Goal: Task Accomplishment & Management: Manage account settings

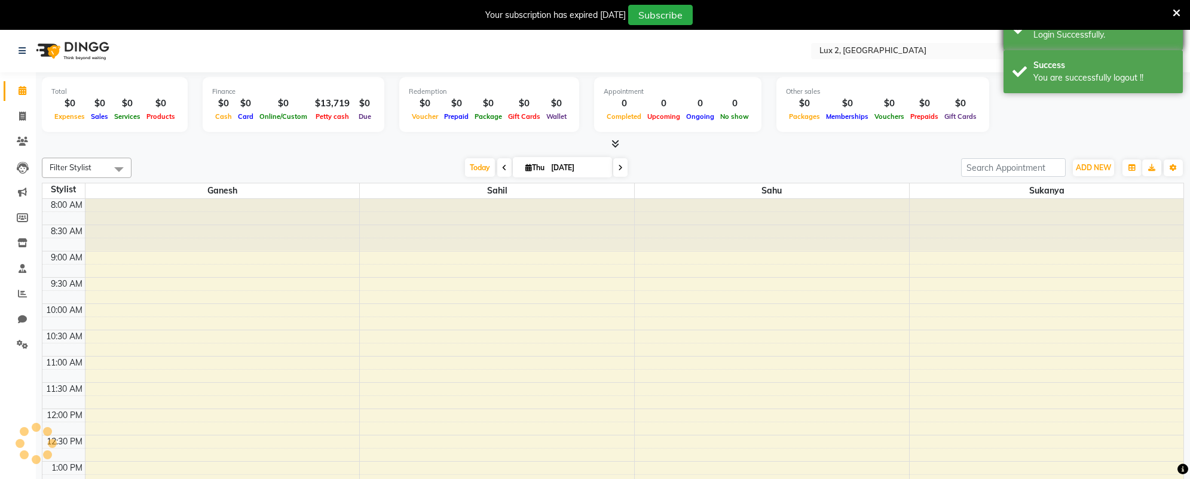
click at [1063, 38] on div "Login Successfully." at bounding box center [1103, 35] width 140 height 13
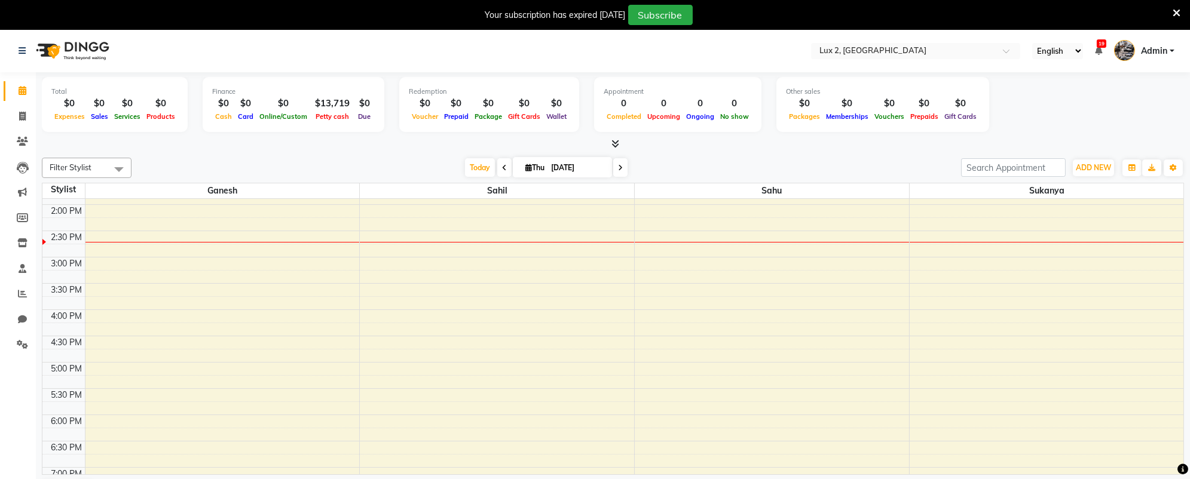
click at [1174, 11] on icon at bounding box center [1177, 13] width 8 height 11
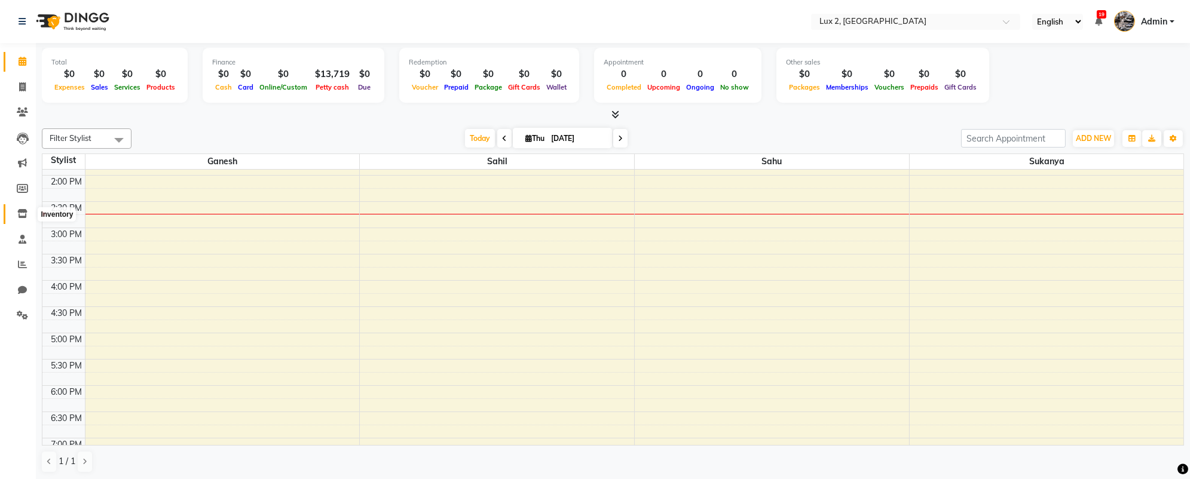
click at [20, 220] on span at bounding box center [22, 214] width 21 height 14
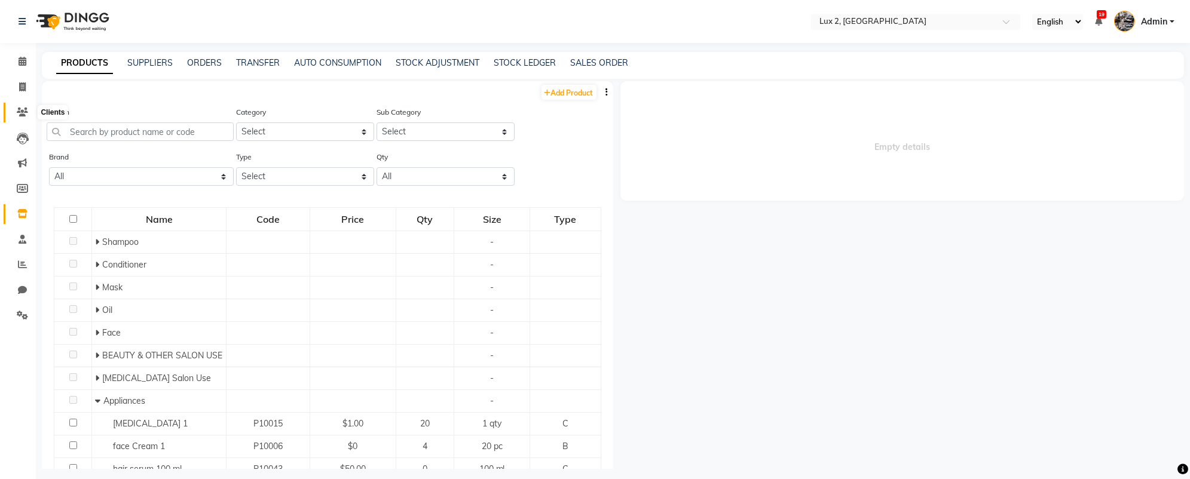
click at [22, 115] on icon at bounding box center [22, 112] width 11 height 9
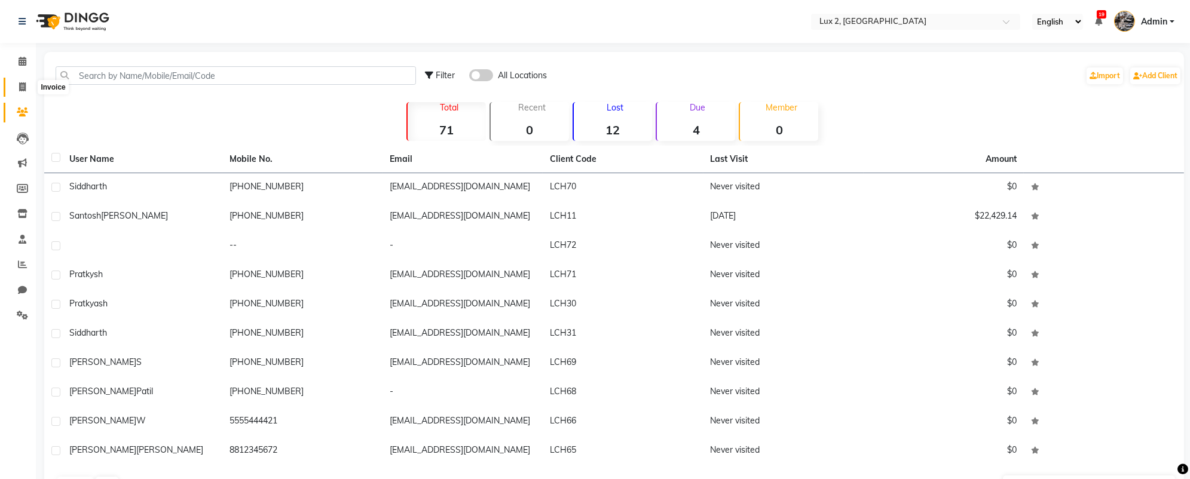
click at [24, 82] on icon at bounding box center [22, 86] width 7 height 9
select select "service"
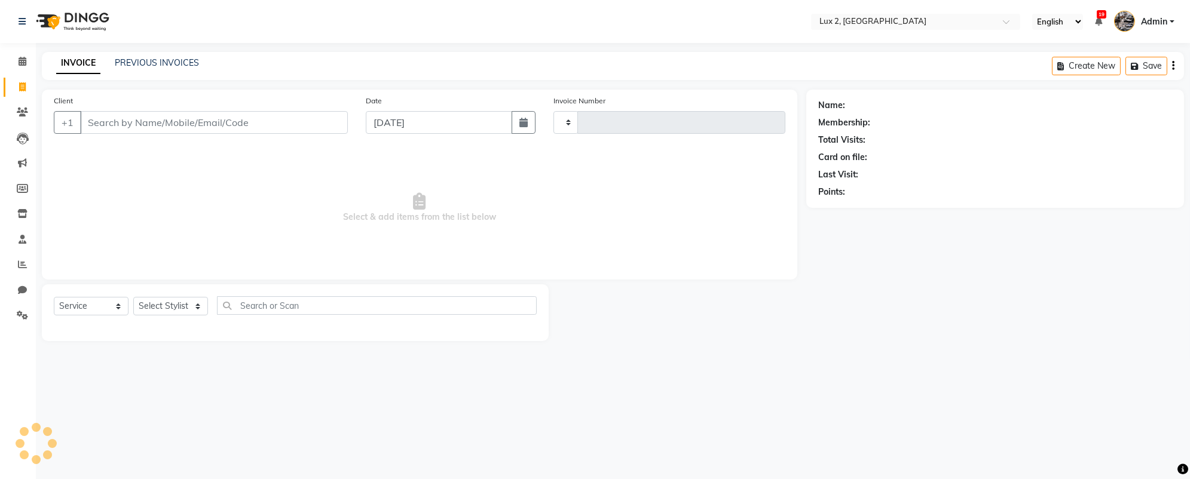
type input "00070"
select select "185"
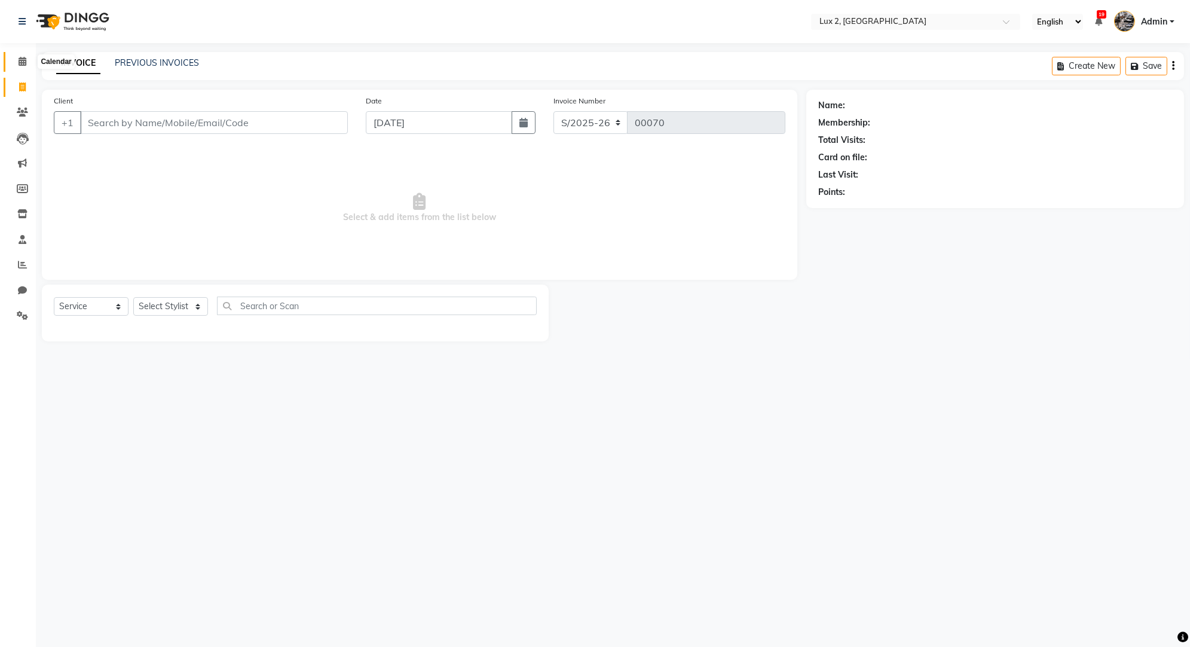
click at [22, 63] on icon at bounding box center [23, 61] width 8 height 9
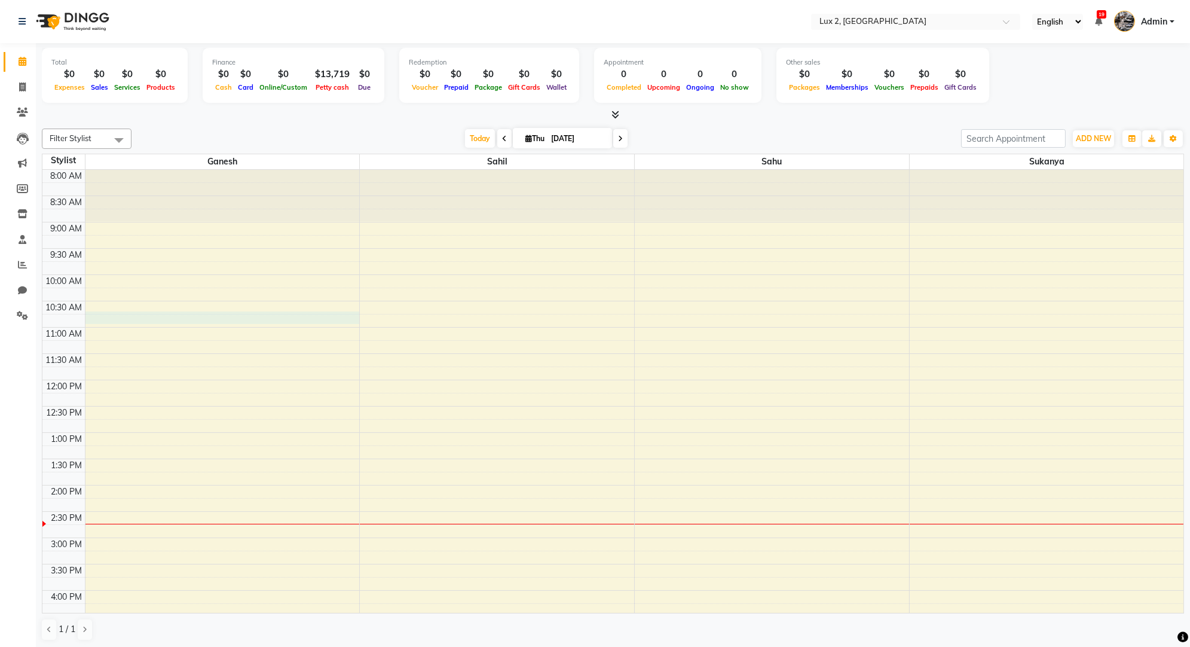
click at [267, 314] on div "8:00 AM 8:30 AM 9:00 AM 9:30 AM 10:00 AM 10:30 AM 11:00 AM 11:30 AM 12:00 PM 12…" at bounding box center [612, 511] width 1141 height 683
select select "5535"
select select "tentative"
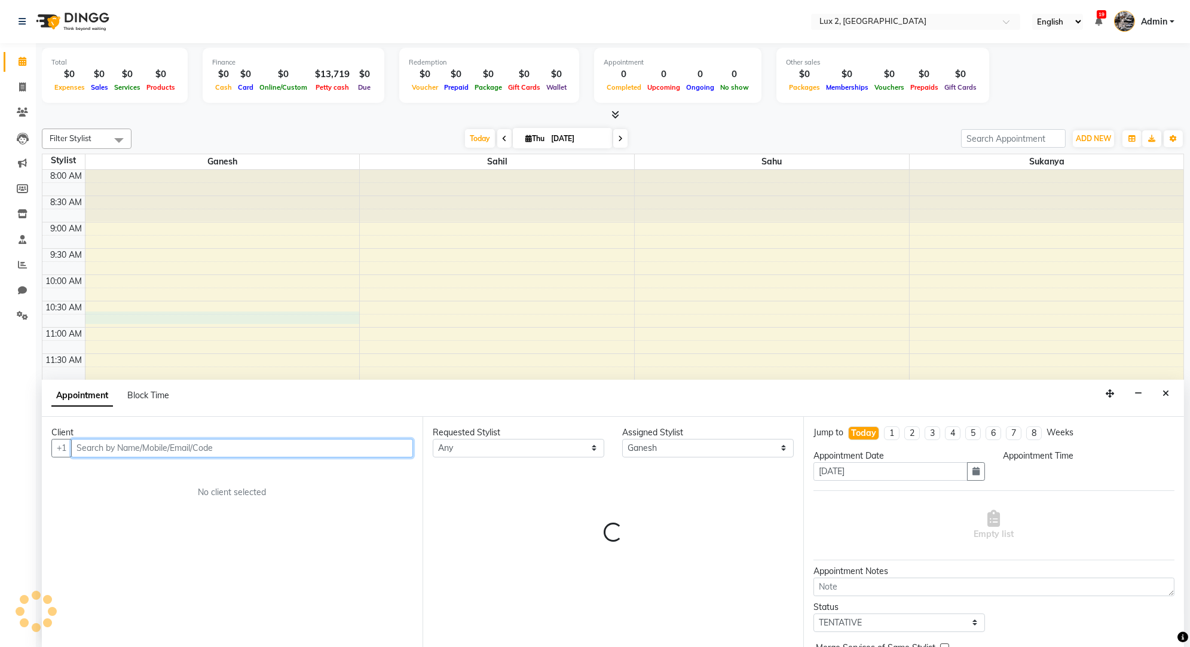
select select "645"
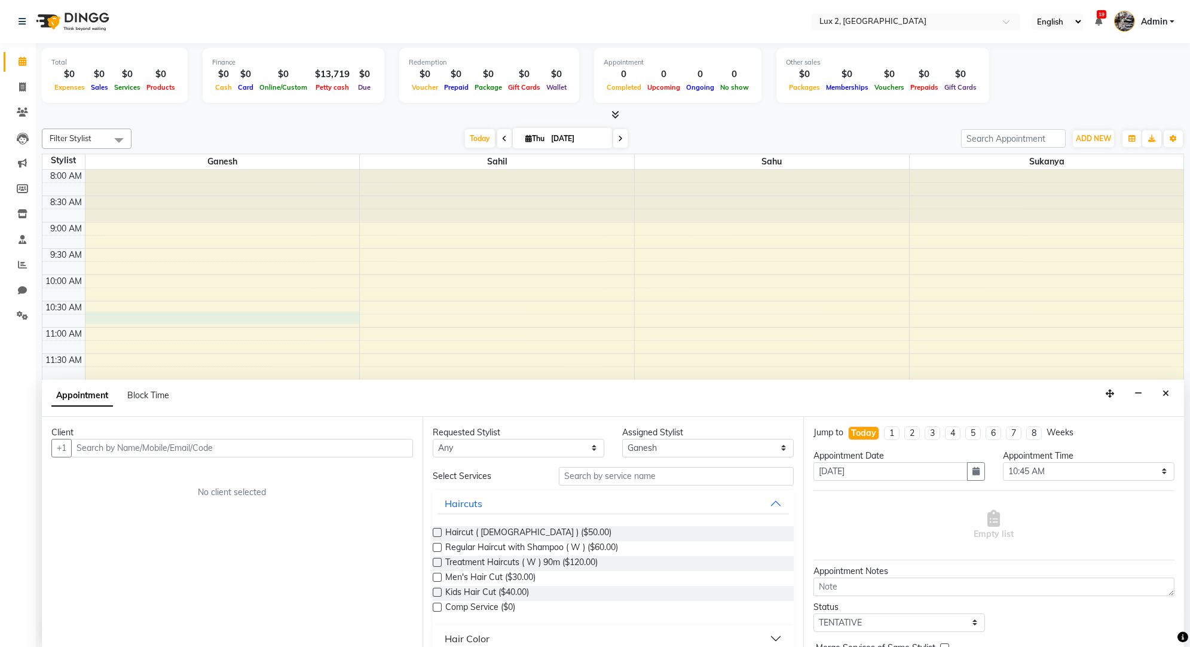
click at [1180, 395] on div "Appointment Block Time" at bounding box center [613, 398] width 1142 height 37
click at [1156, 388] on div "Appointment Block Time" at bounding box center [613, 398] width 1142 height 37
click at [1163, 389] on icon "Close" at bounding box center [1165, 393] width 7 height 8
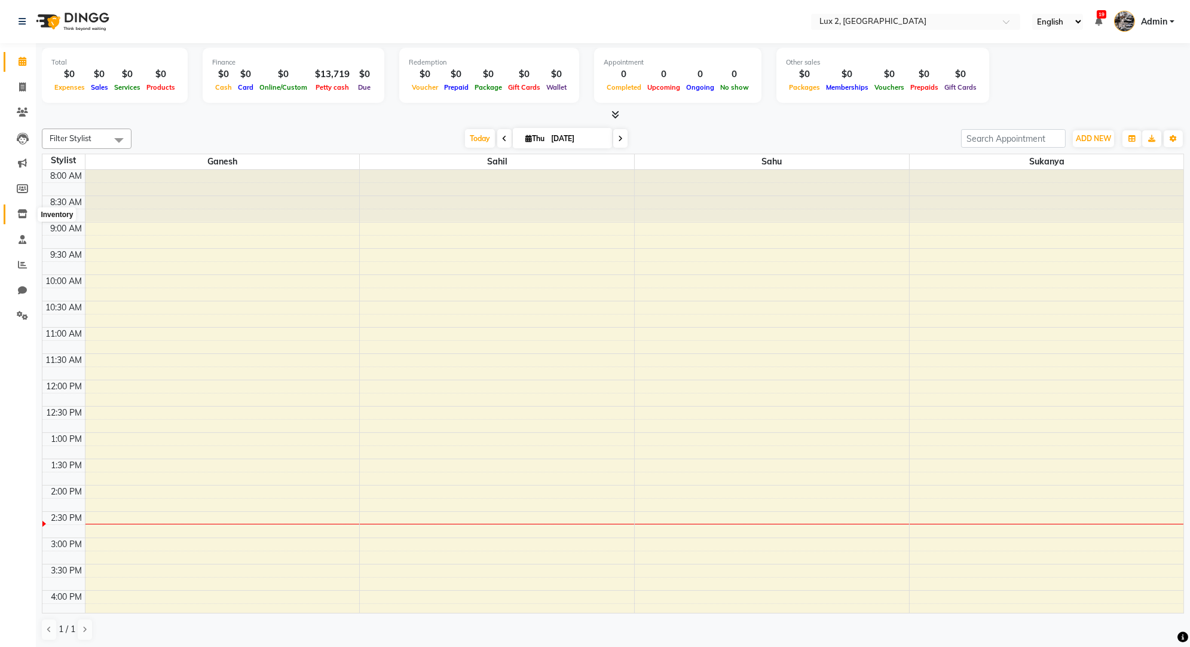
click at [19, 212] on icon at bounding box center [22, 213] width 10 height 9
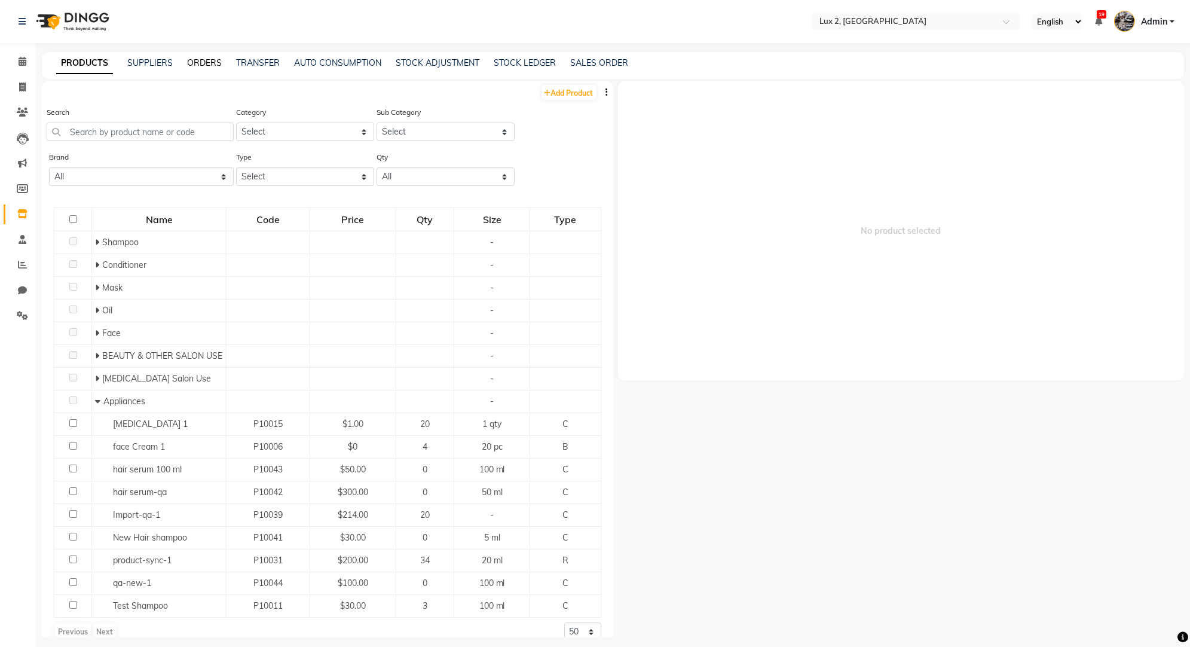
click at [207, 61] on link "ORDERS" at bounding box center [204, 62] width 35 height 11
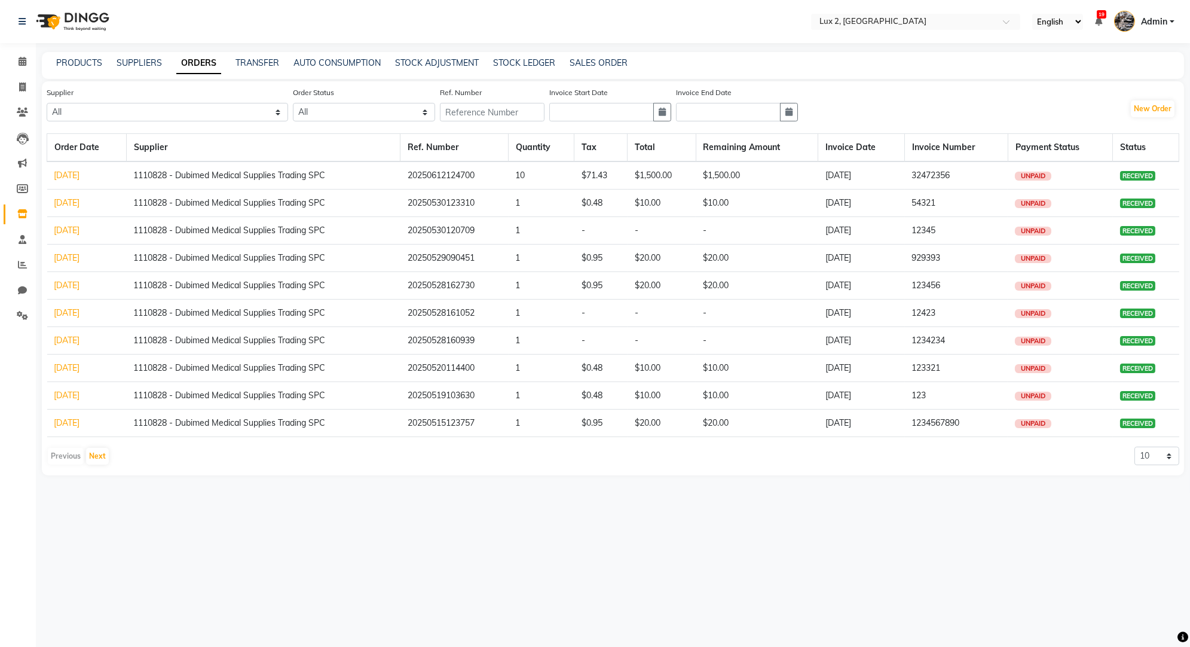
click at [67, 176] on link "06-12-2025" at bounding box center [67, 175] width 26 height 11
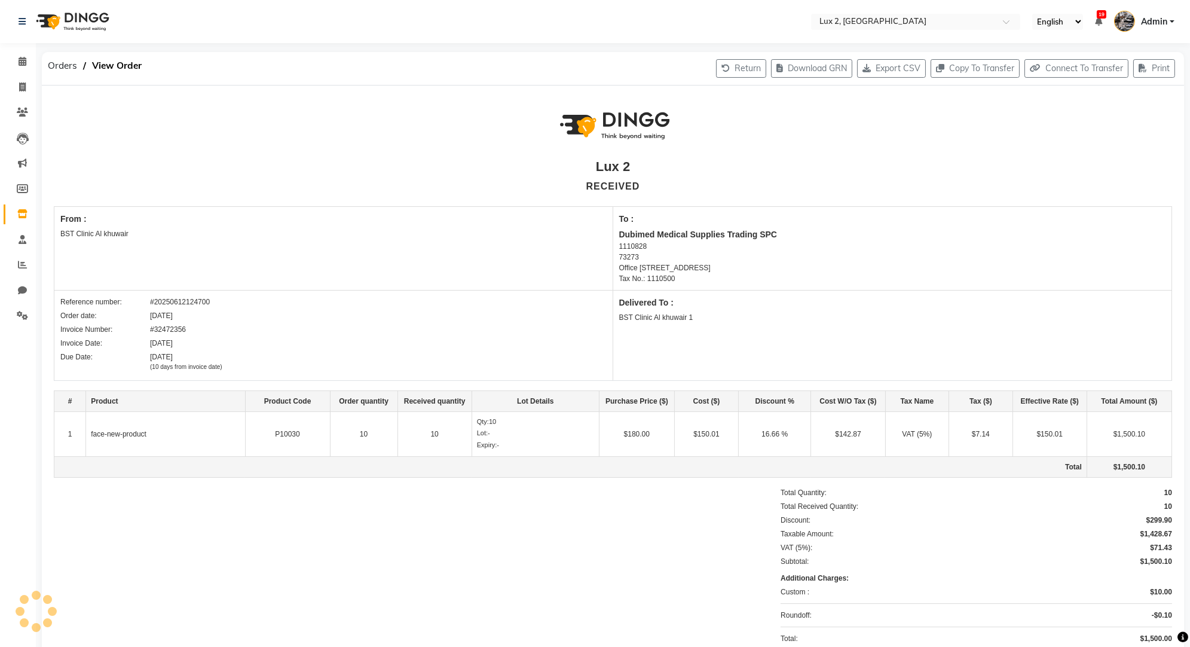
scroll to position [4, 0]
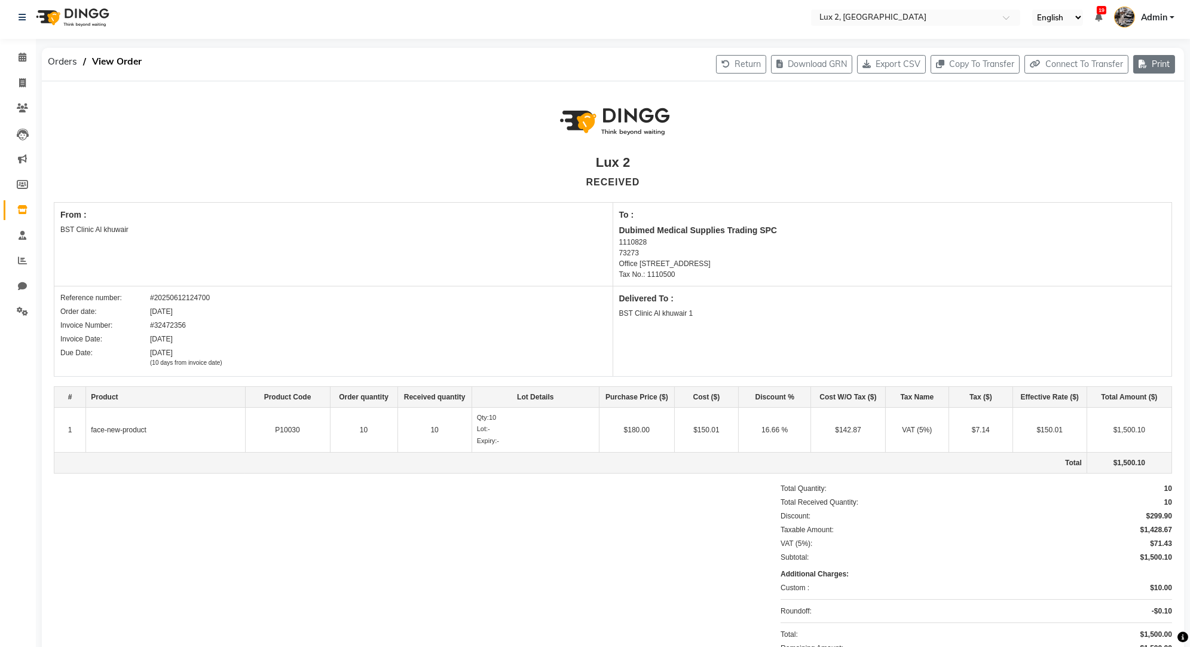
click at [1154, 68] on button "Print" at bounding box center [1154, 64] width 42 height 19
click at [1100, 124] on div "Print Received Order" at bounding box center [1118, 127] width 97 height 15
click at [1099, 111] on div "Print Ordered Receipt" at bounding box center [1118, 112] width 97 height 15
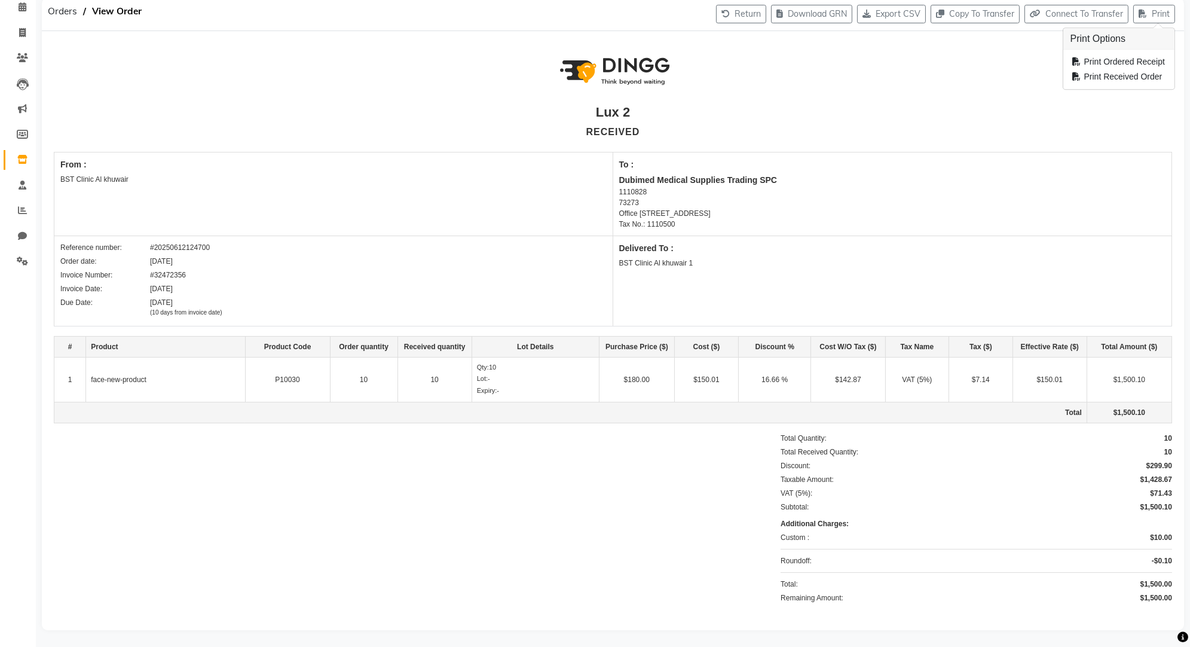
scroll to position [0, 0]
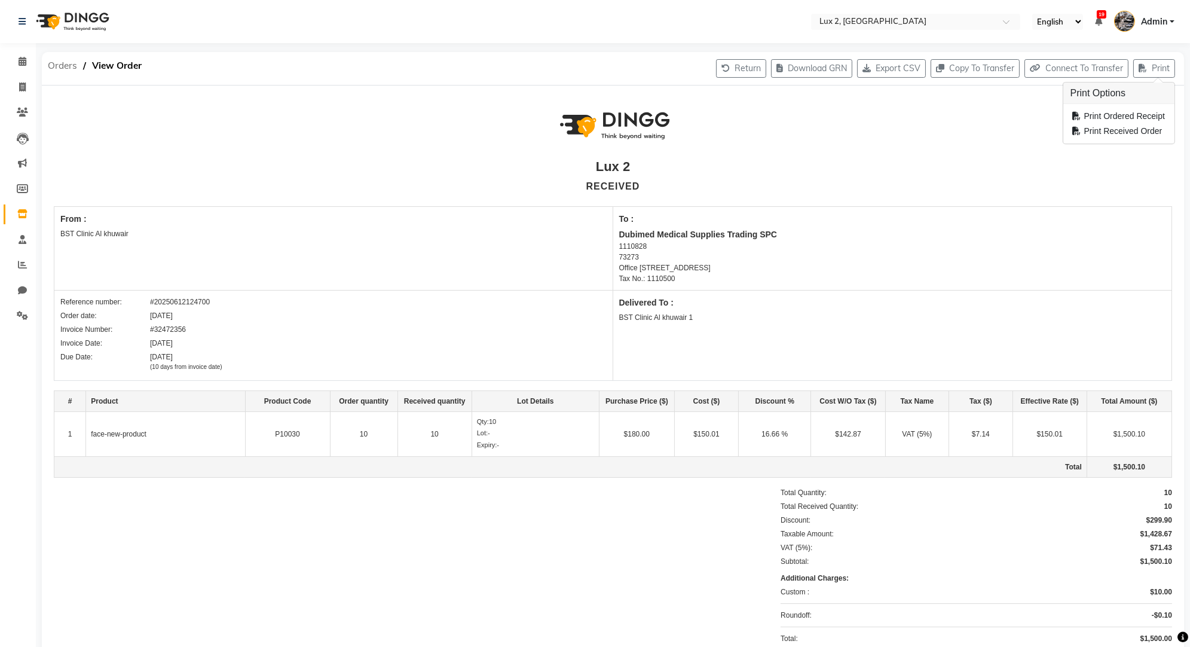
click at [57, 60] on span "Orders" at bounding box center [62, 66] width 41 height 22
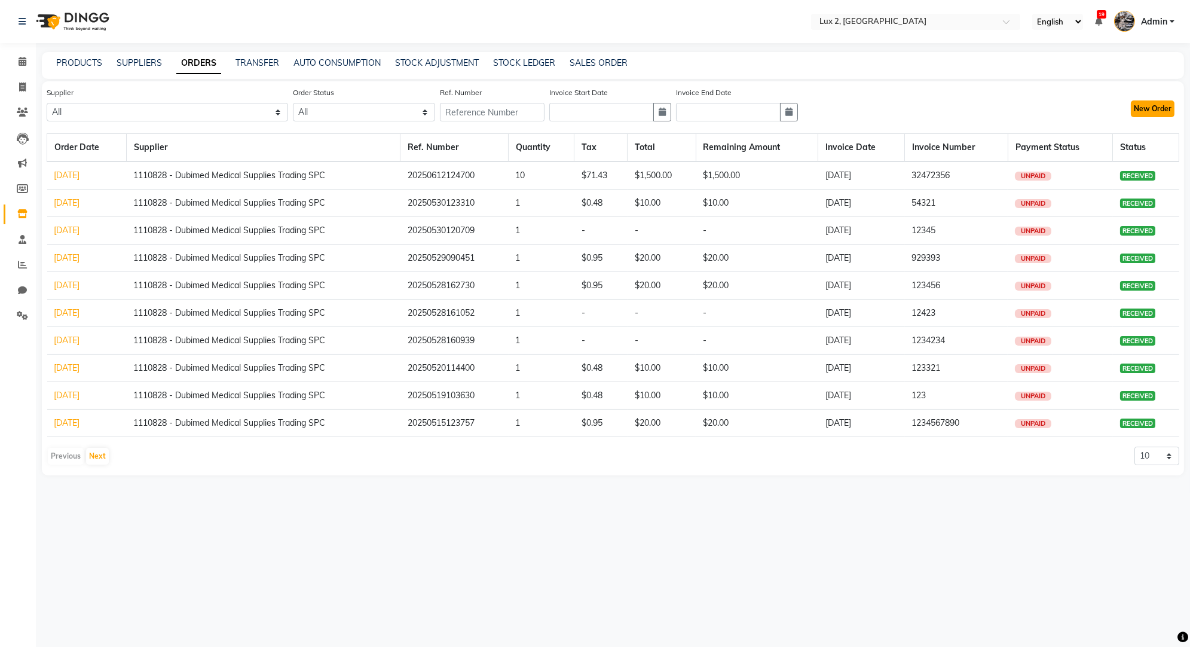
click at [1156, 104] on button "New Order" at bounding box center [1153, 108] width 44 height 17
select select "true"
select select "270"
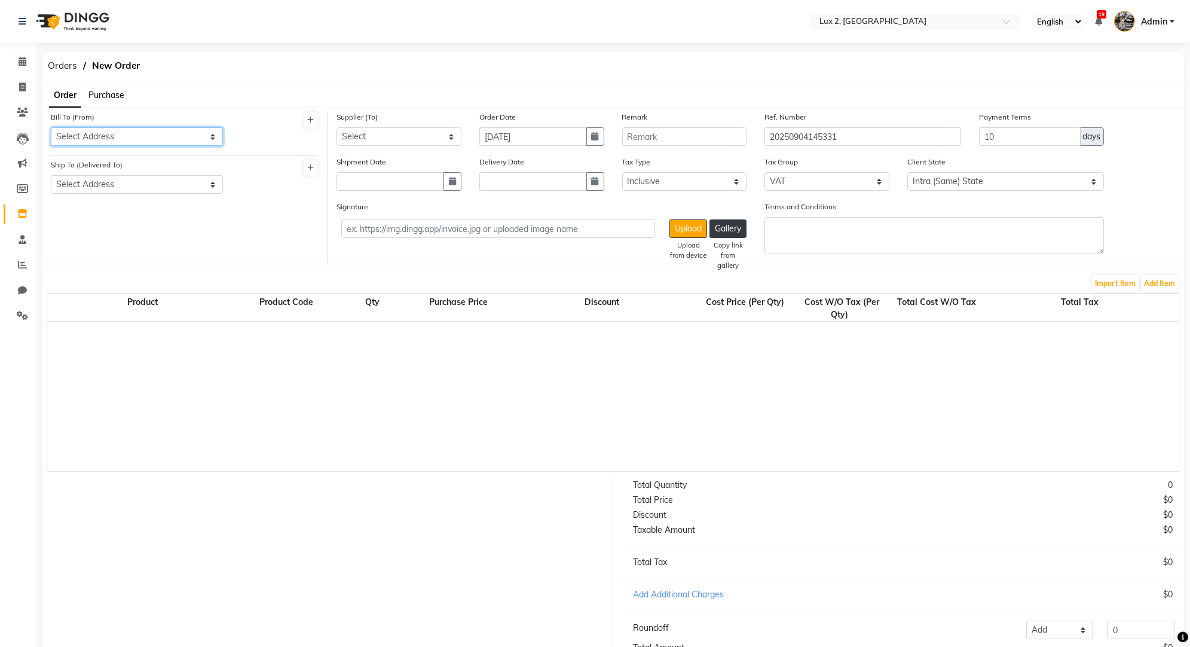
click at [169, 134] on select "Select Address pune BST Clinic Al khuwair" at bounding box center [137, 136] width 172 height 19
select select "147"
click at [51, 127] on select "Select Address pune BST Clinic Al khuwair" at bounding box center [137, 136] width 172 height 19
click at [136, 191] on select "Select Address mumbai BST Clinic Al khuwair 1" at bounding box center [137, 184] width 172 height 19
select select "165"
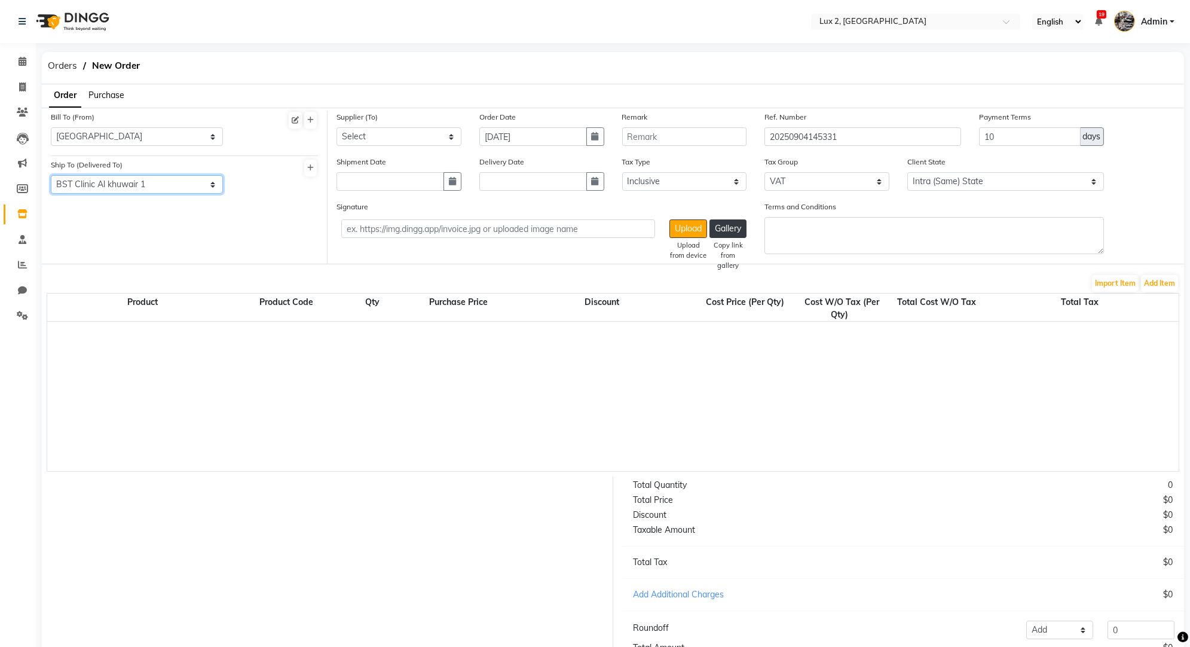
click at [51, 175] on select "Select Address mumbai BST Clinic Al khuwair 1" at bounding box center [137, 184] width 172 height 19
click at [372, 131] on select "Select 1110828 - Dubimed Medical Supplies Trading SPC 1110501 - 1110501 1110501…" at bounding box center [398, 136] width 125 height 19
select select "1157"
click at [336, 127] on select "Select 1110828 - Dubimed Medical Supplies Trading SPC 1110501 - 1110501 1110501…" at bounding box center [398, 136] width 125 height 19
click at [1158, 285] on button "Add Item" at bounding box center [1159, 283] width 37 height 17
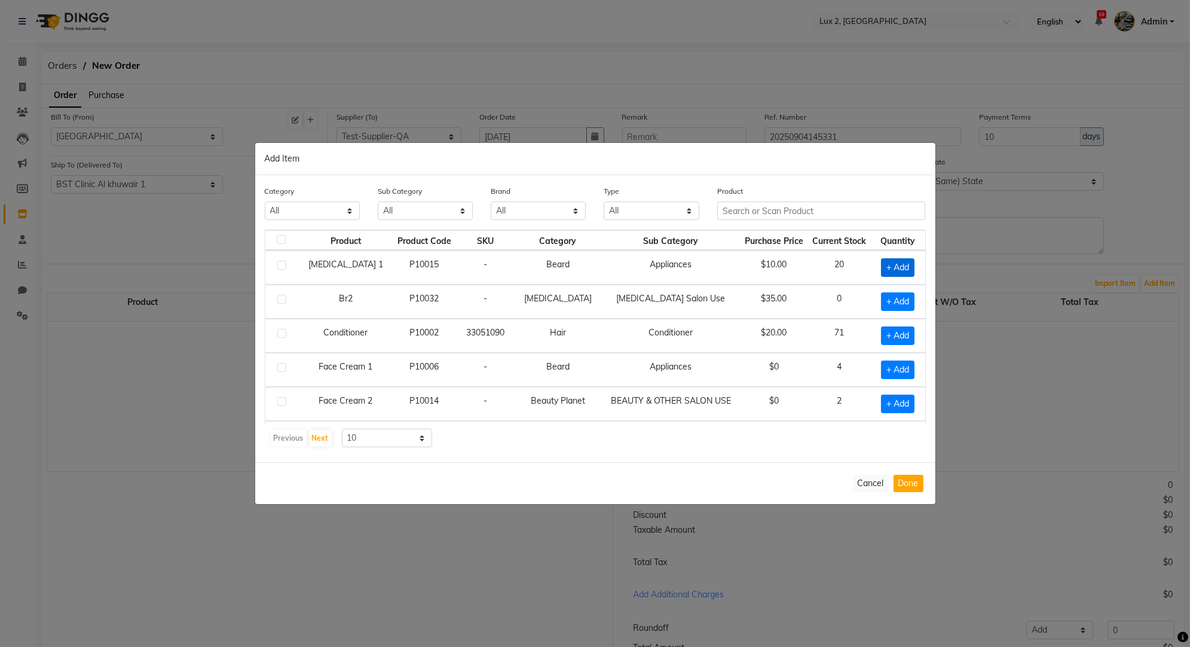
click at [904, 264] on span "+ Add" at bounding box center [897, 267] width 33 height 19
checkbox input "true"
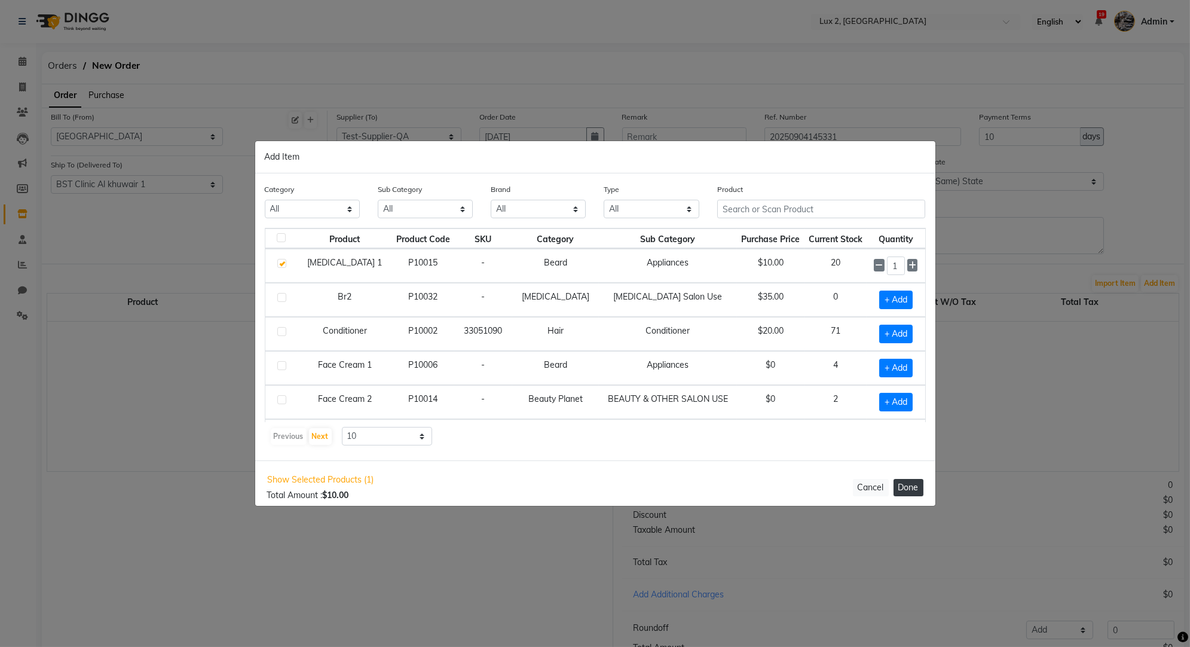
click at [907, 479] on button "Done" at bounding box center [908, 487] width 30 height 17
select select "298"
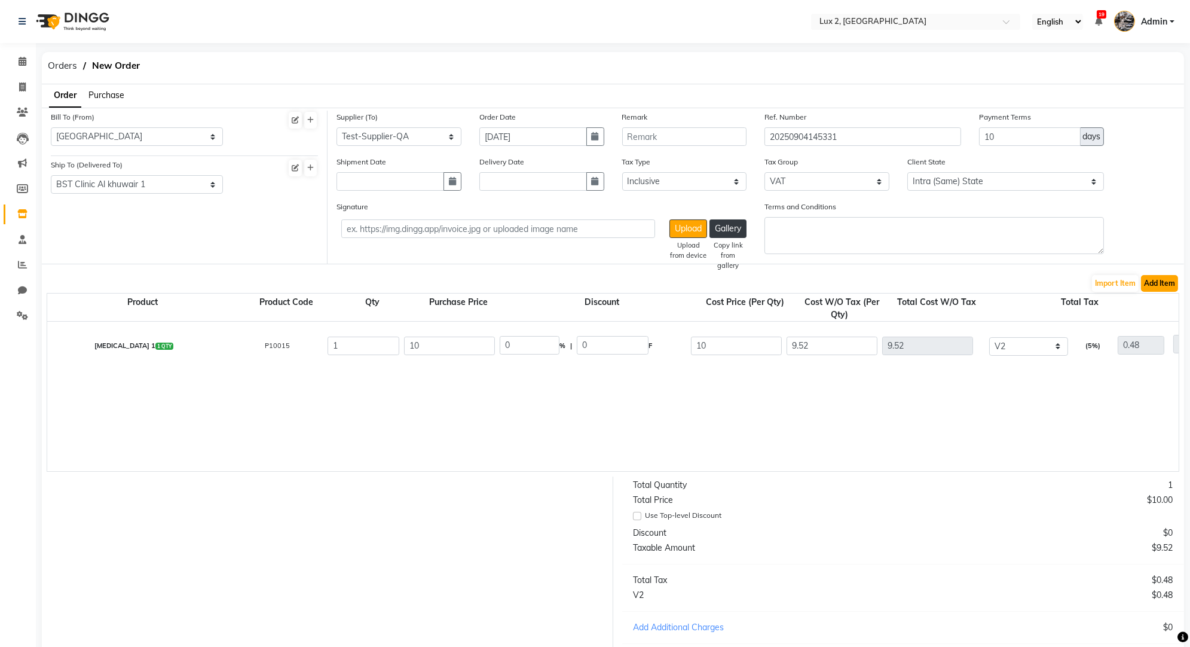
click at [1155, 277] on button "Add Item" at bounding box center [1159, 283] width 37 height 17
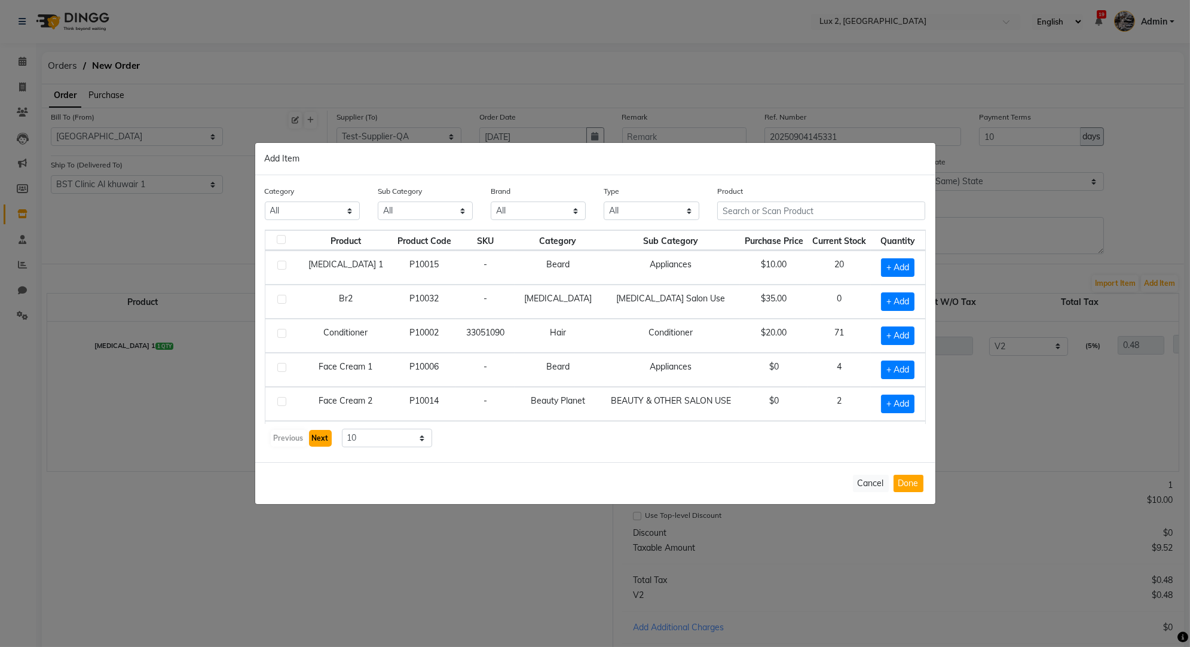
click at [324, 443] on button "Next" at bounding box center [320, 438] width 23 height 17
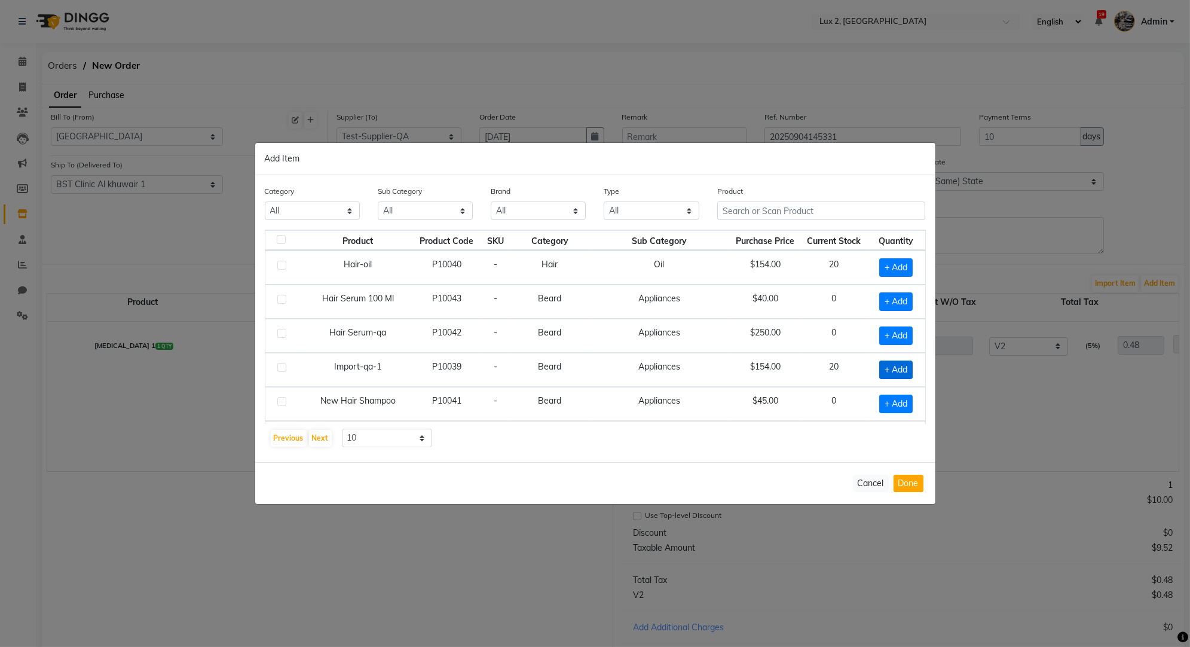
click at [905, 369] on span "+ Add" at bounding box center [895, 369] width 33 height 19
checkbox input "true"
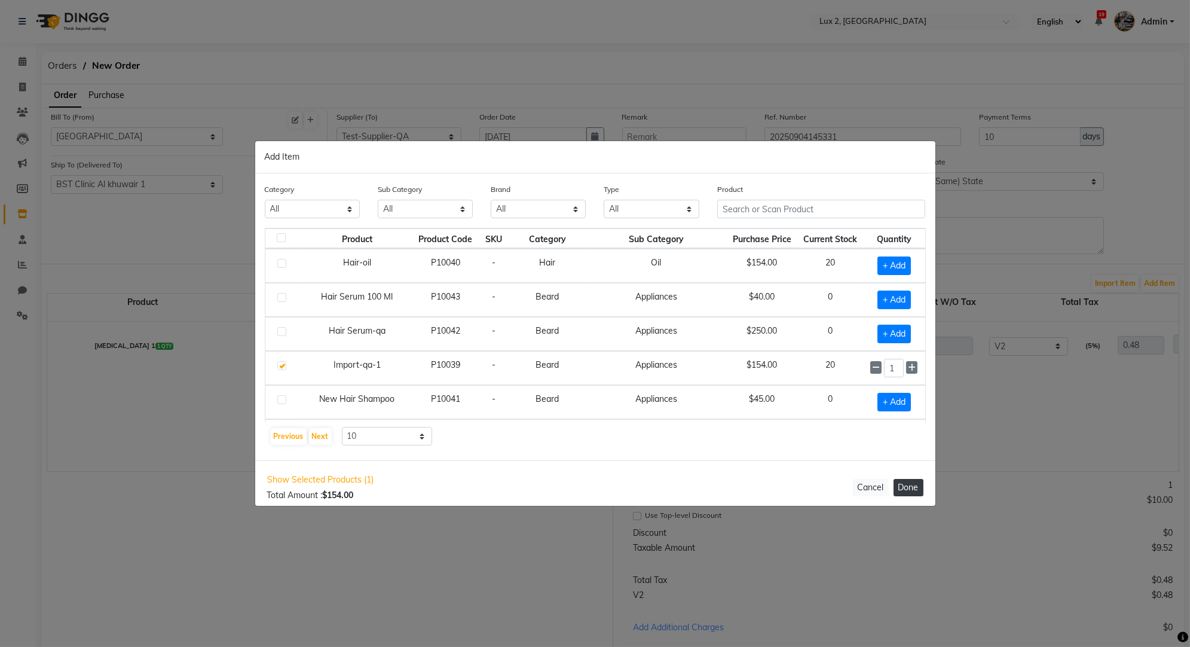
click at [901, 479] on button "Done" at bounding box center [908, 487] width 30 height 17
select select "270"
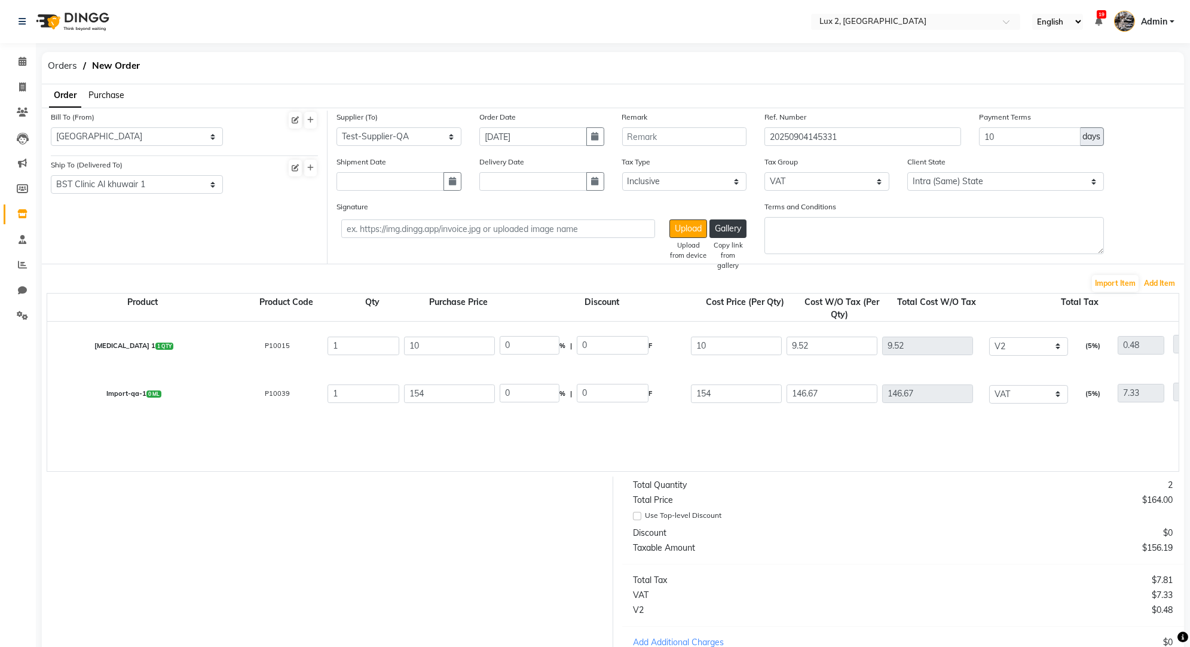
scroll to position [133, 0]
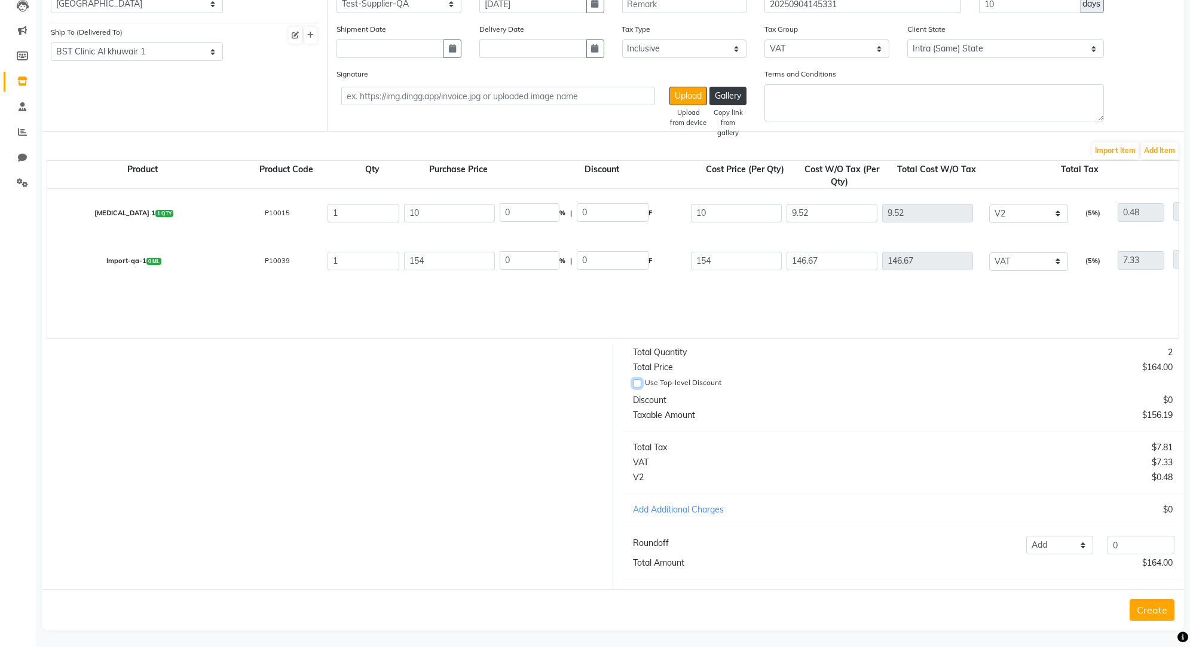
click at [637, 380] on input "Use Top-level Discount" at bounding box center [637, 383] width 8 height 8
checkbox input "true"
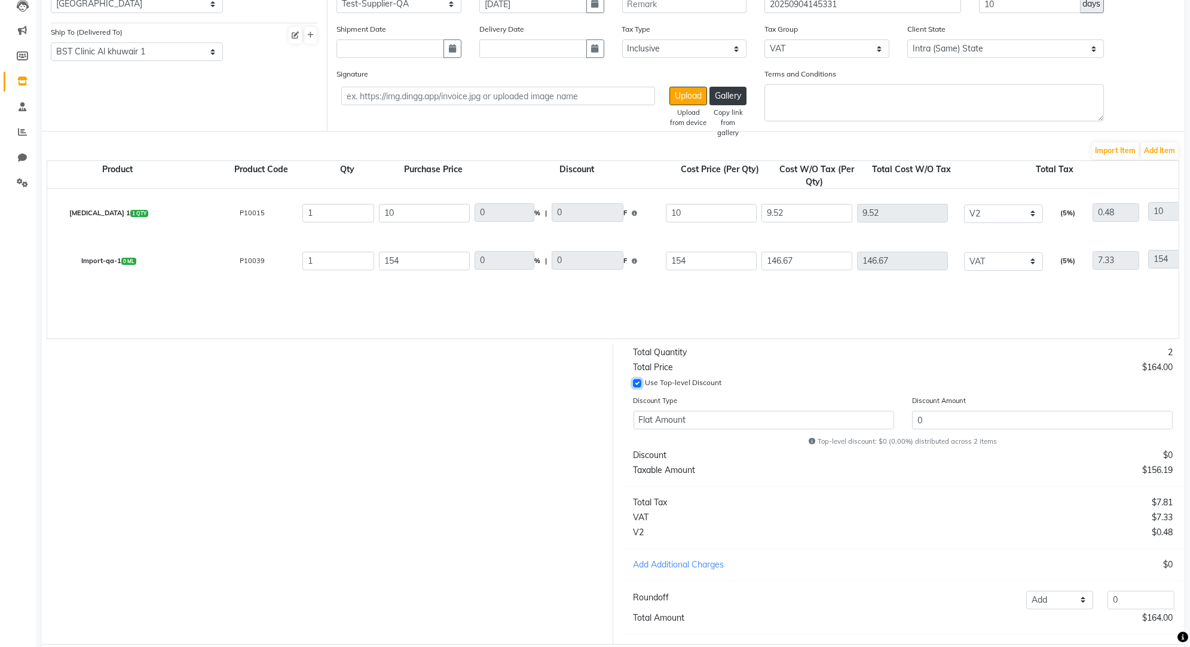
scroll to position [0, 0]
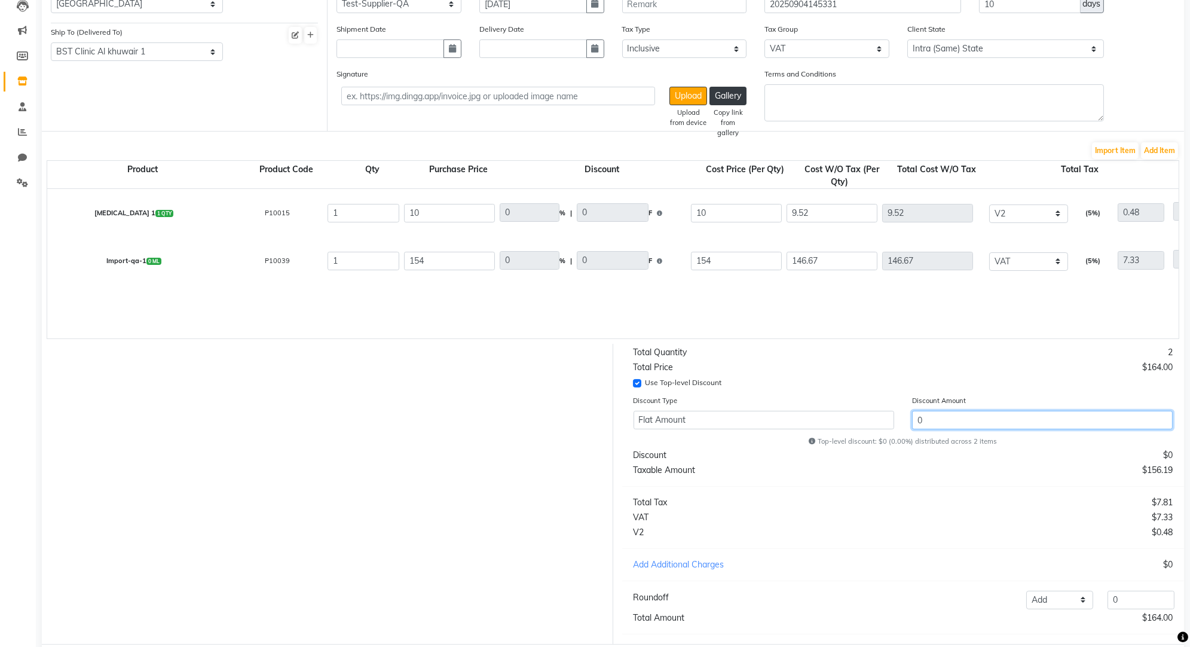
drag, startPoint x: 919, startPoint y: 417, endPoint x: 919, endPoint y: 446, distance: 28.7
click at [919, 418] on input "0" at bounding box center [1042, 420] width 261 height 19
type input "12.2"
type input "1.22"
type input "8.78"
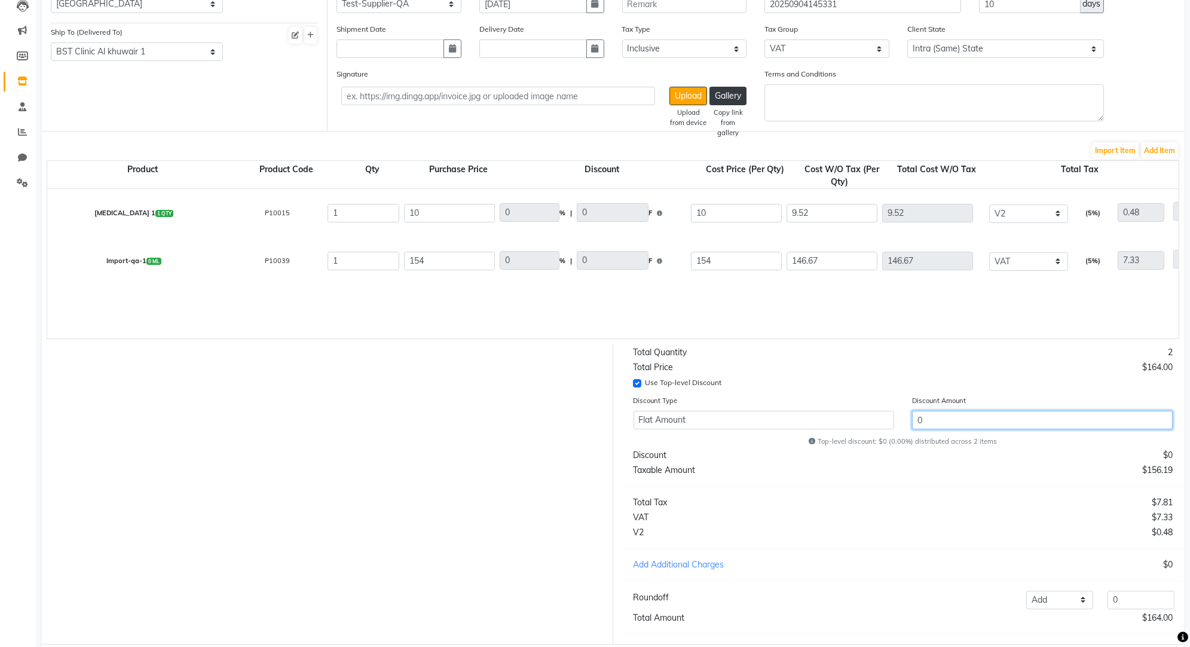
type input "12.19"
type input "18.78"
type input "135.22"
type input "20"
type input "8.36"
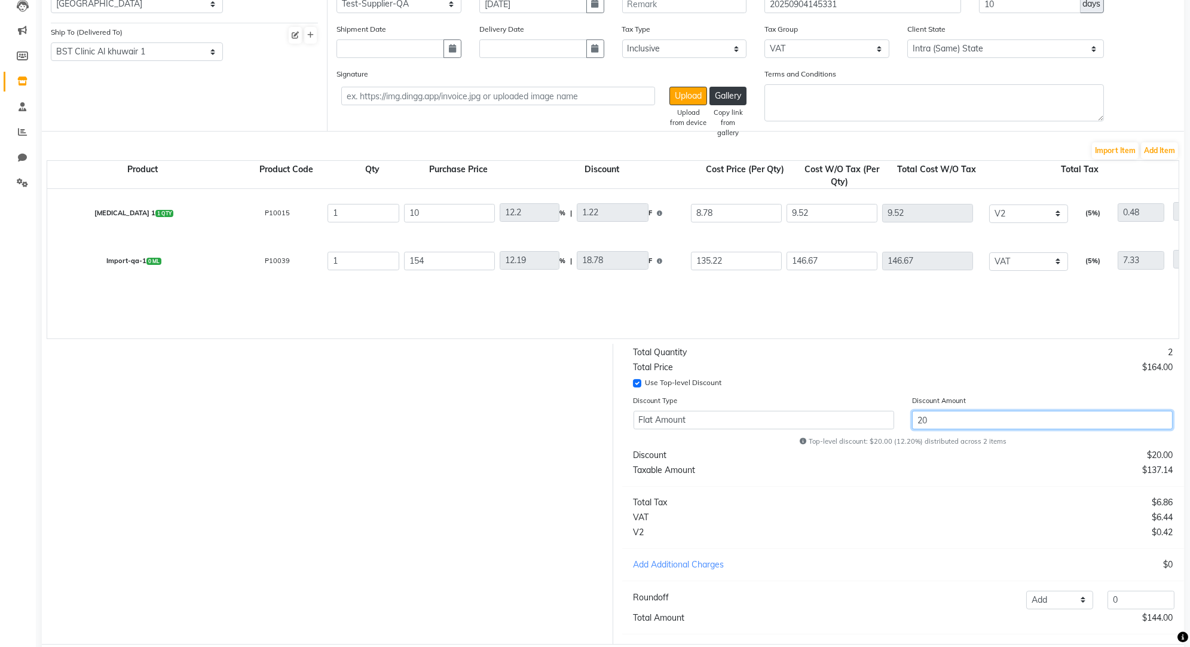
type input "8.36"
type input "0.42"
type input "8.78"
type input "128.78"
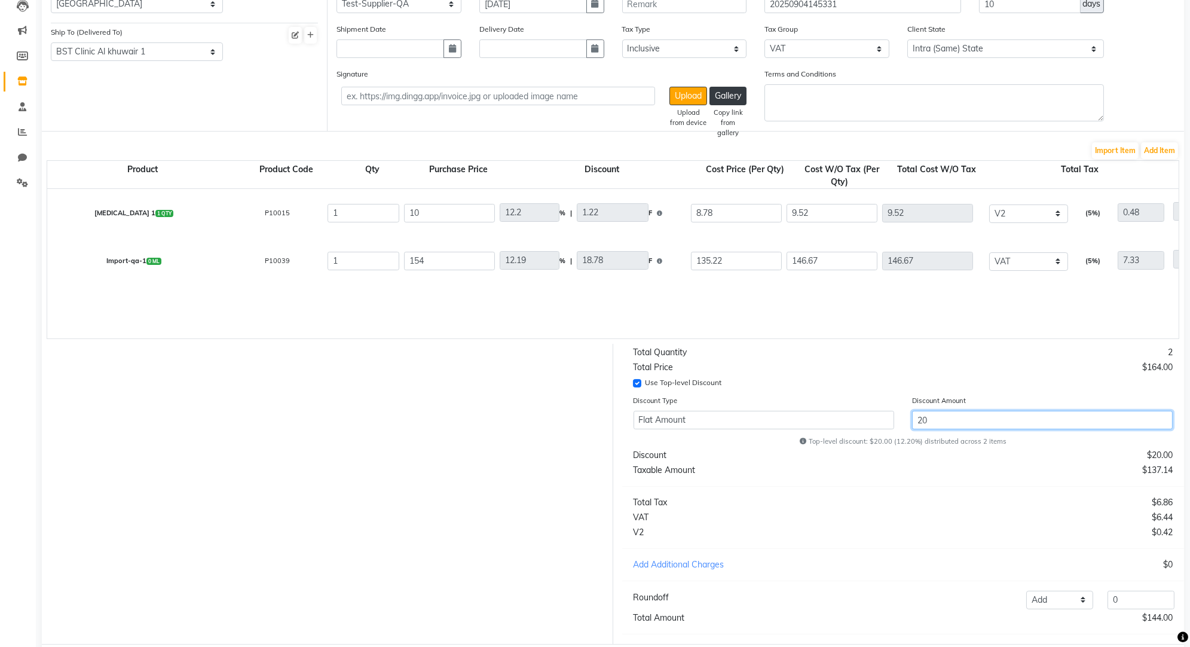
type input "6.44"
type input "135.22"
type input "20"
click at [733, 452] on div "Discount" at bounding box center [764, 455] width 279 height 13
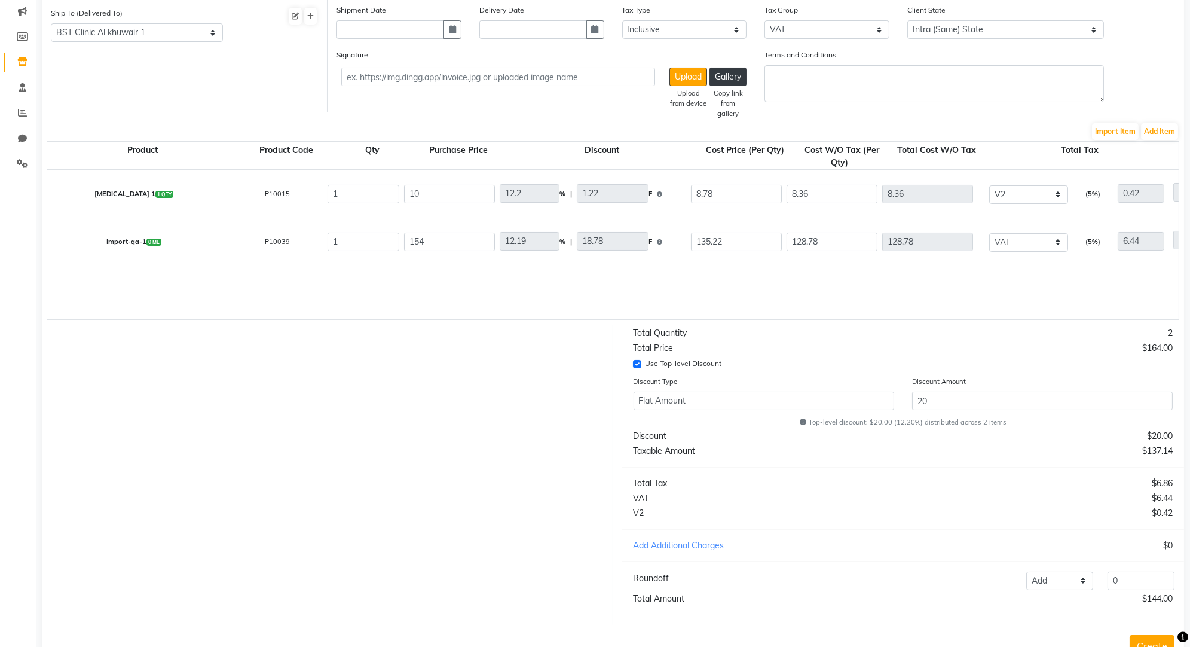
scroll to position [188, 0]
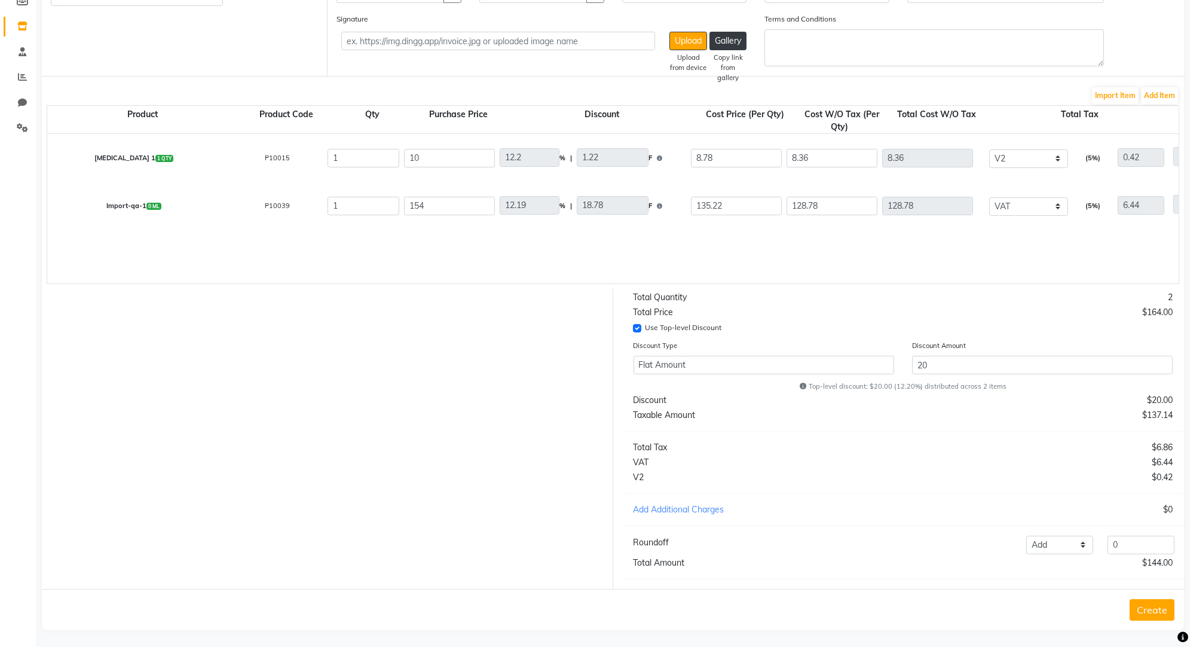
click at [1141, 479] on button "Create" at bounding box center [1152, 610] width 45 height 22
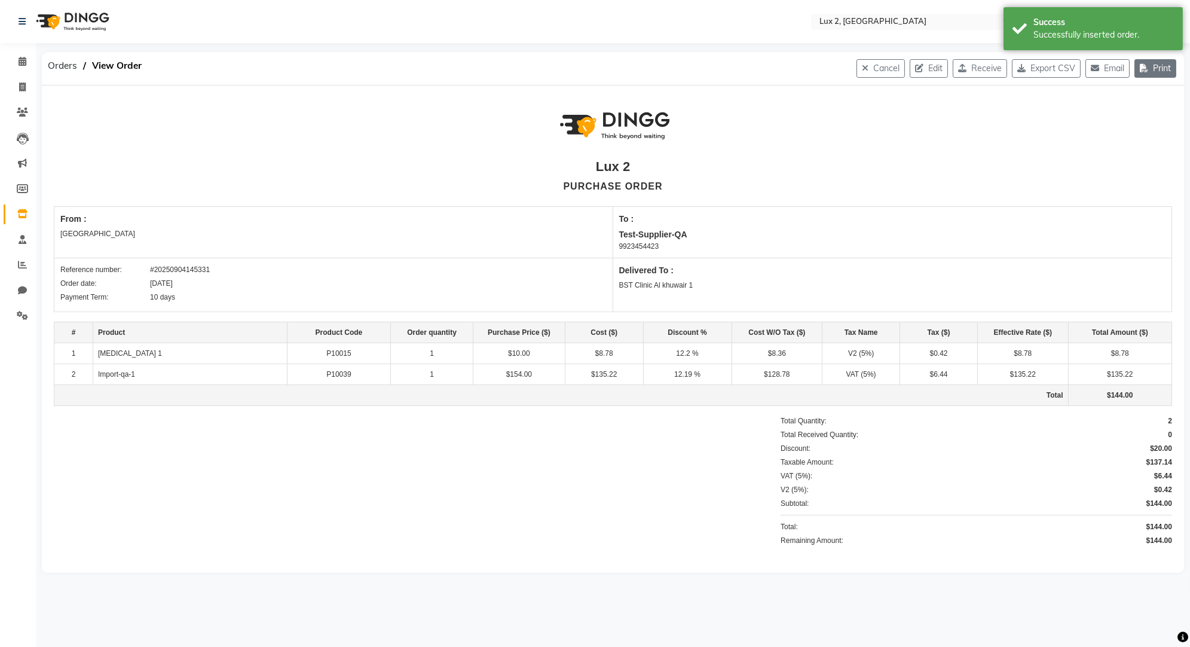
click at [1155, 70] on button "Print" at bounding box center [1155, 68] width 42 height 19
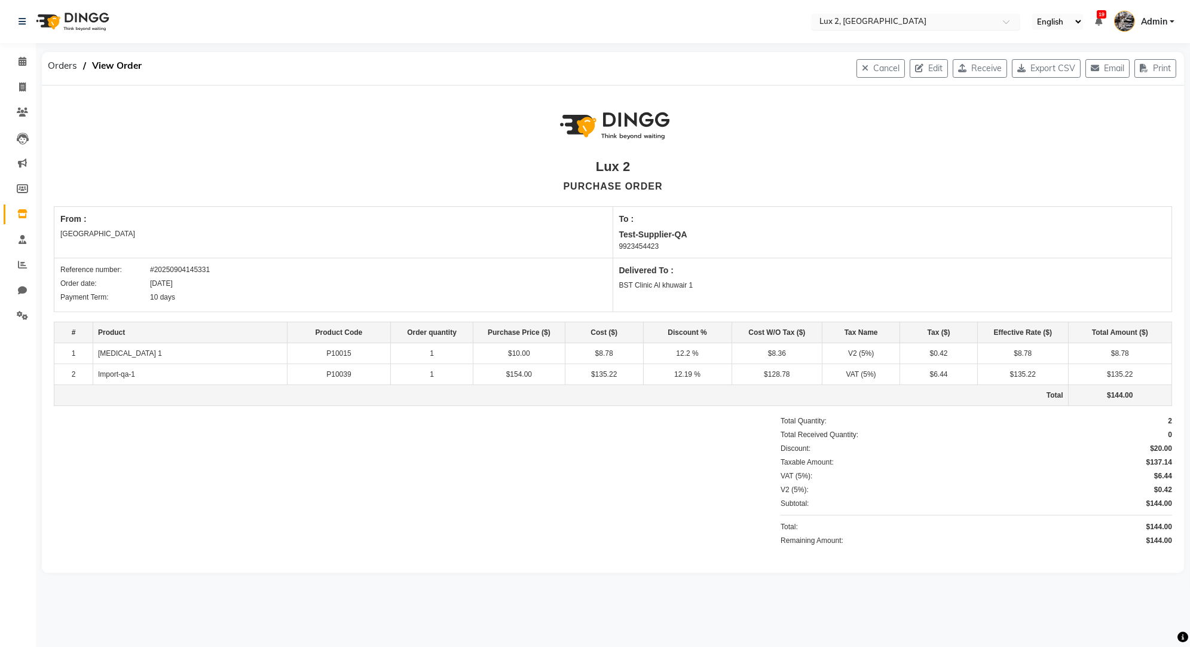
click at [929, 16] on div "Select Location × Lux 2, Chicago" at bounding box center [906, 22] width 186 height 12
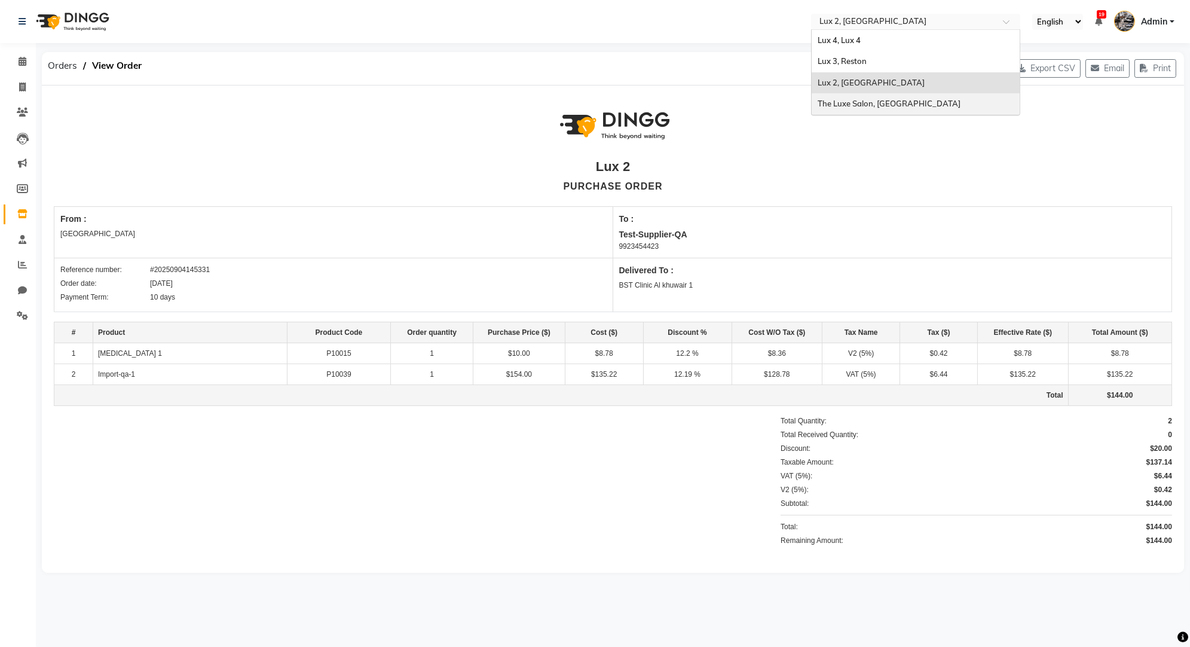
click at [849, 102] on span "The Luxe Salon, Riyadh" at bounding box center [889, 104] width 143 height 10
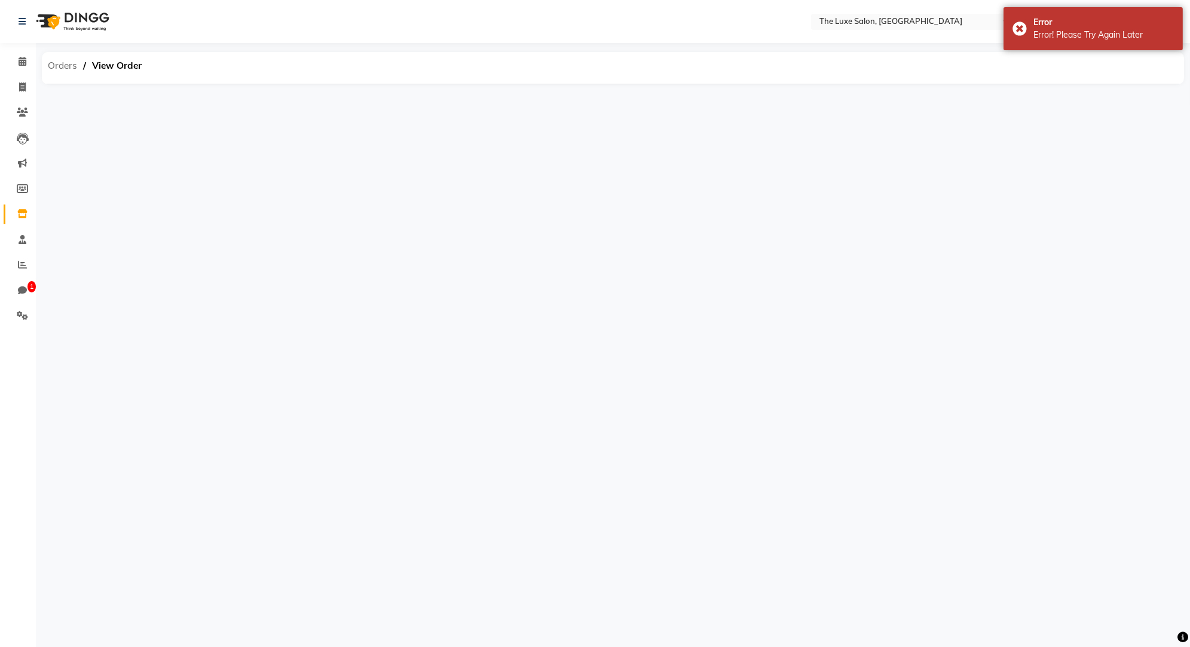
click at [54, 61] on span "Orders" at bounding box center [62, 66] width 41 height 22
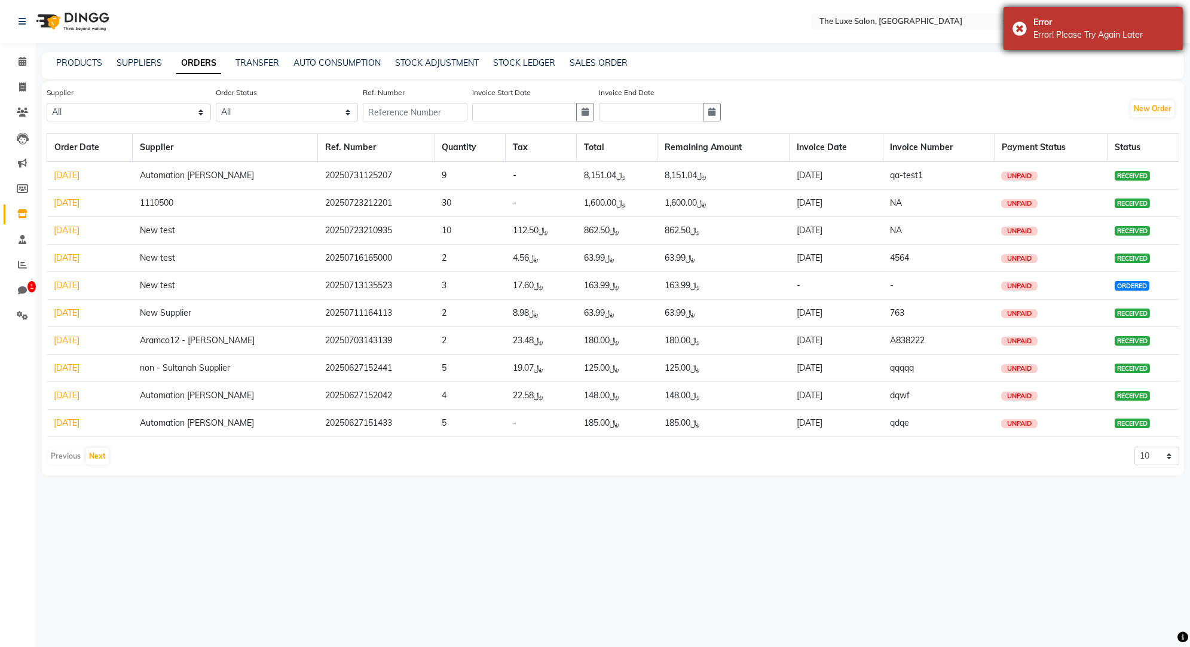
click at [1091, 36] on div "Error! Please Try Again Later" at bounding box center [1103, 35] width 140 height 13
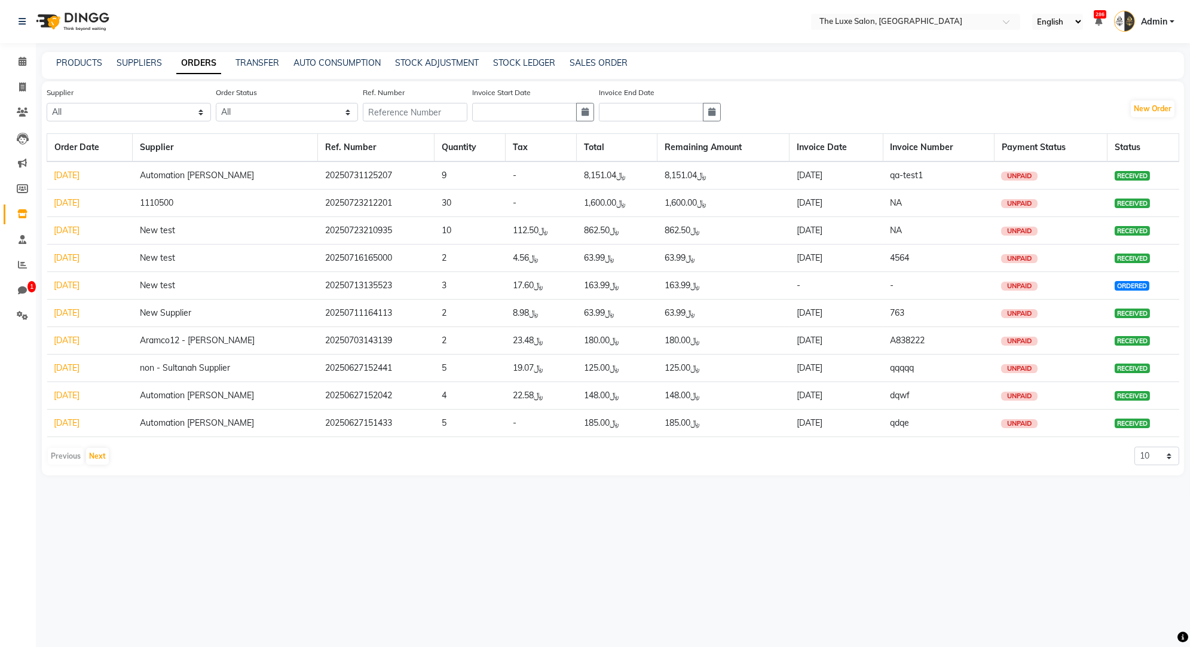
click at [60, 284] on link "[DATE]" at bounding box center [67, 285] width 26 height 11
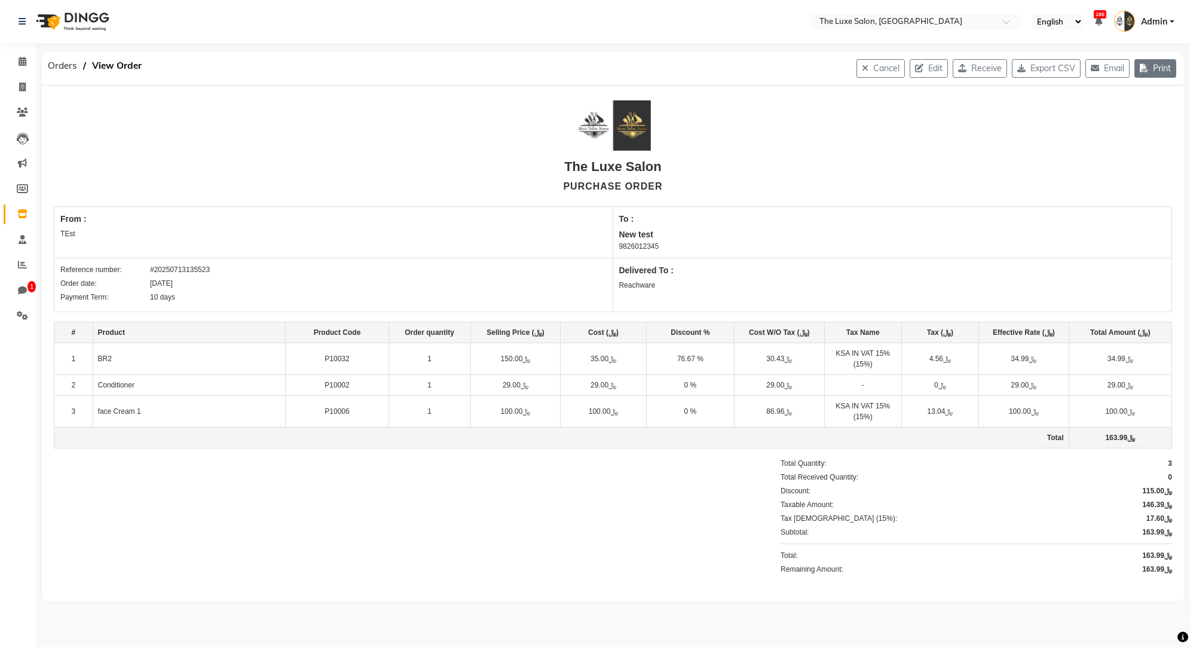
click at [1151, 70] on button "Print" at bounding box center [1155, 68] width 42 height 19
click at [72, 69] on span "Orders" at bounding box center [62, 66] width 41 height 22
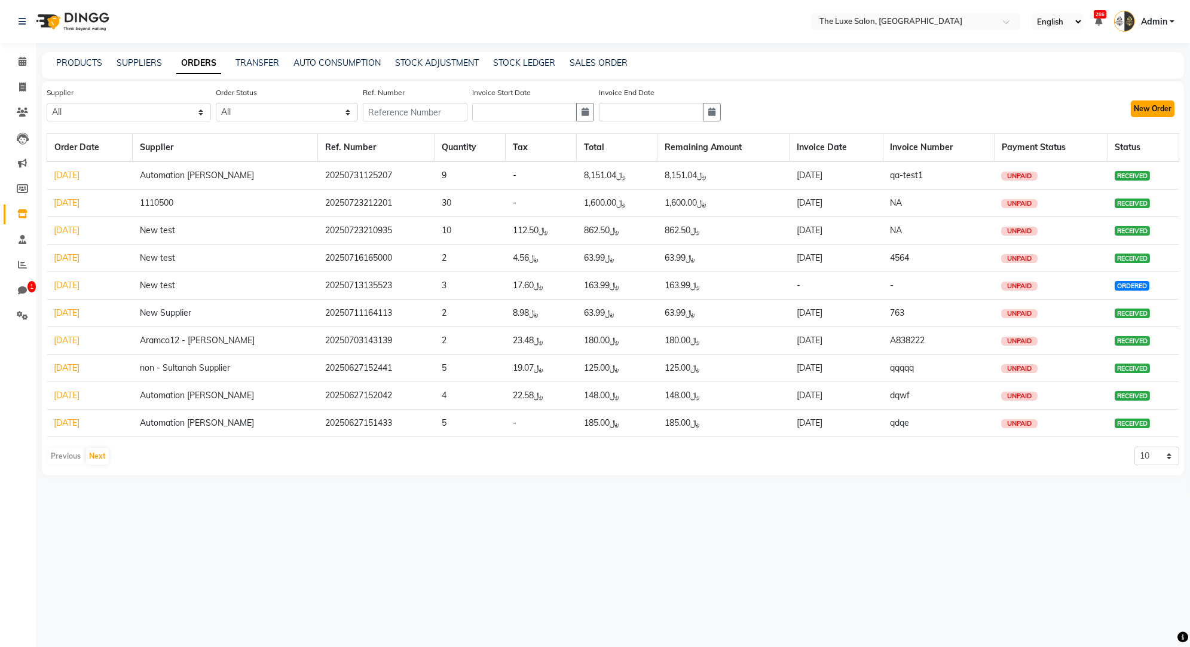
click at [1144, 114] on button "New Order" at bounding box center [1153, 108] width 44 height 17
select select "true"
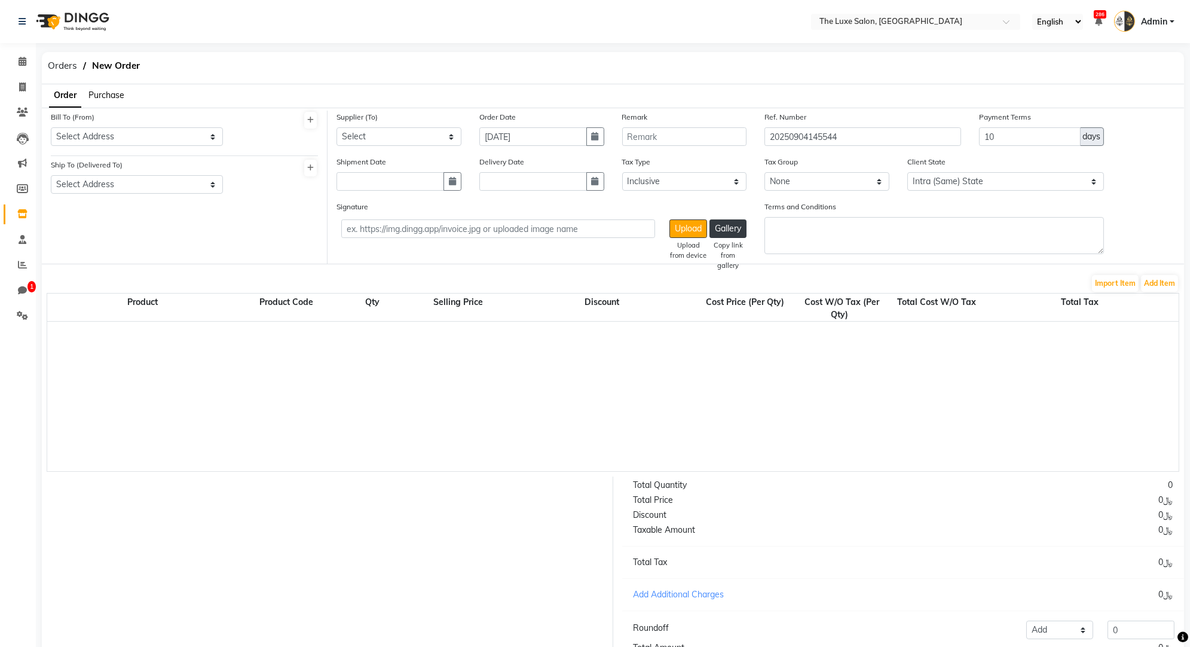
click at [100, 93] on span "Purchase" at bounding box center [106, 95] width 36 height 11
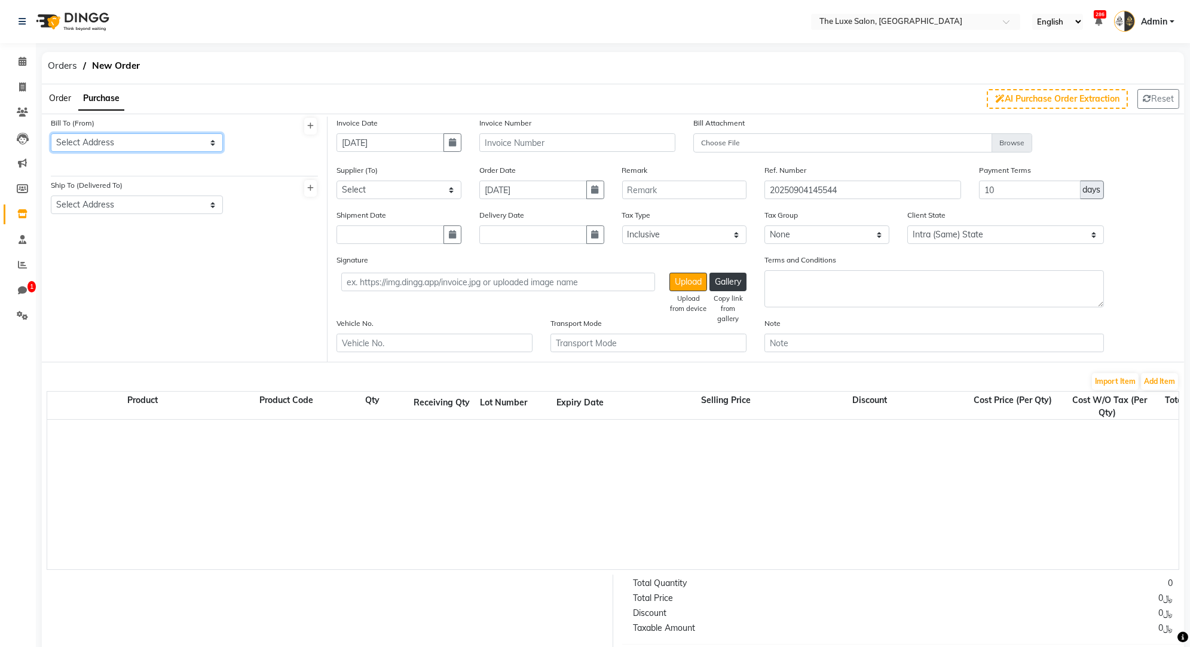
click at [96, 145] on select "Select Address Test test test TEst Test Dingg Rd St, address1 billing Rd St, ad…" at bounding box center [137, 142] width 172 height 19
select select "43"
click at [51, 133] on select "Select Address Test test test TEst Test Dingg Rd St, address1 billing Rd St, ad…" at bounding box center [137, 142] width 172 height 19
click at [100, 205] on select "Select Address Test test Test Reachware Test Rd 2, Address 2, shipping Rd 2, Ad…" at bounding box center [137, 204] width 172 height 19
select select "131"
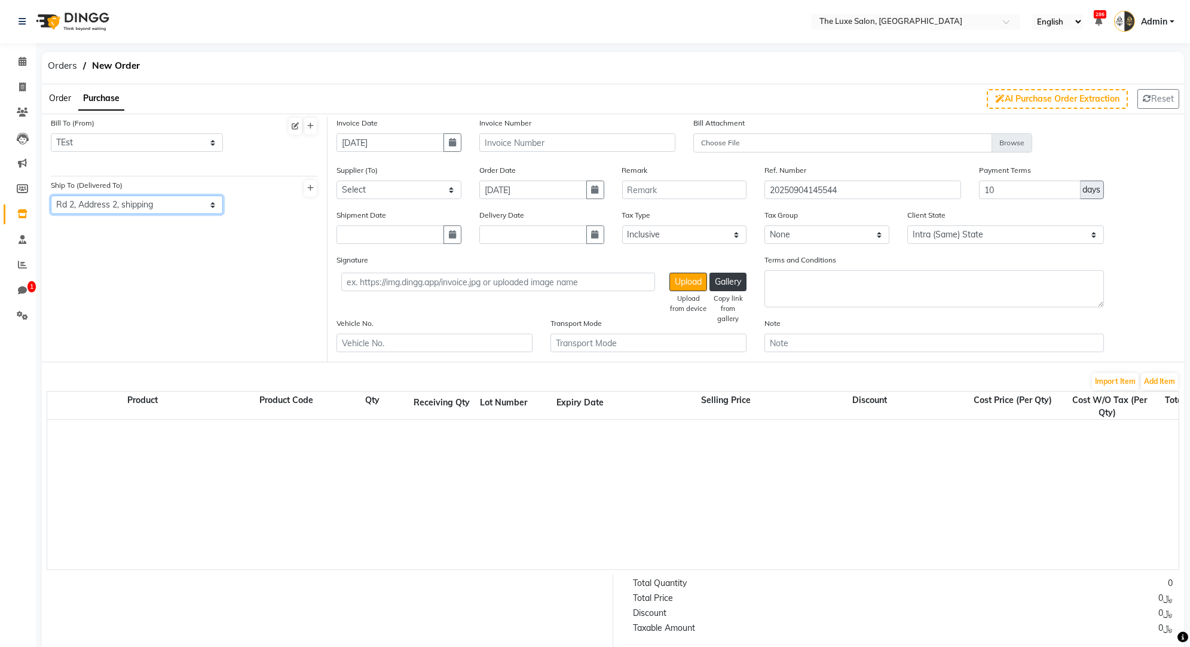
click at [51, 195] on select "Select Address Test test Test Reachware Test Rd 2, Address 2, shipping Rd 2, Ad…" at bounding box center [137, 204] width 172 height 19
click at [382, 193] on select "Select New test non - Supplire Test S 1110500 1110501 0001110486 non - Sultanah…" at bounding box center [398, 189] width 125 height 19
select select "1100"
click at [336, 180] on select "Select New test non - Supplire Test S 1110500 1110501 0001110486 non - Sultanah…" at bounding box center [398, 189] width 125 height 19
click at [519, 143] on input "text" at bounding box center [577, 142] width 196 height 19
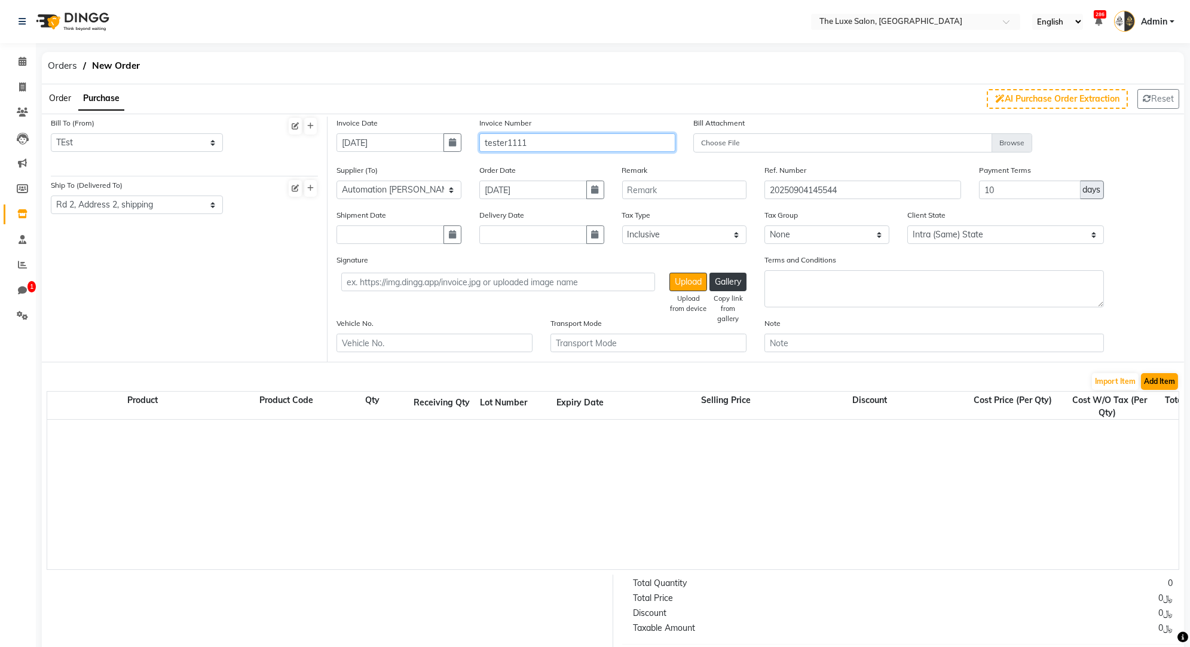
type input "tester1111"
click at [1143, 381] on button "Add Item" at bounding box center [1159, 381] width 37 height 17
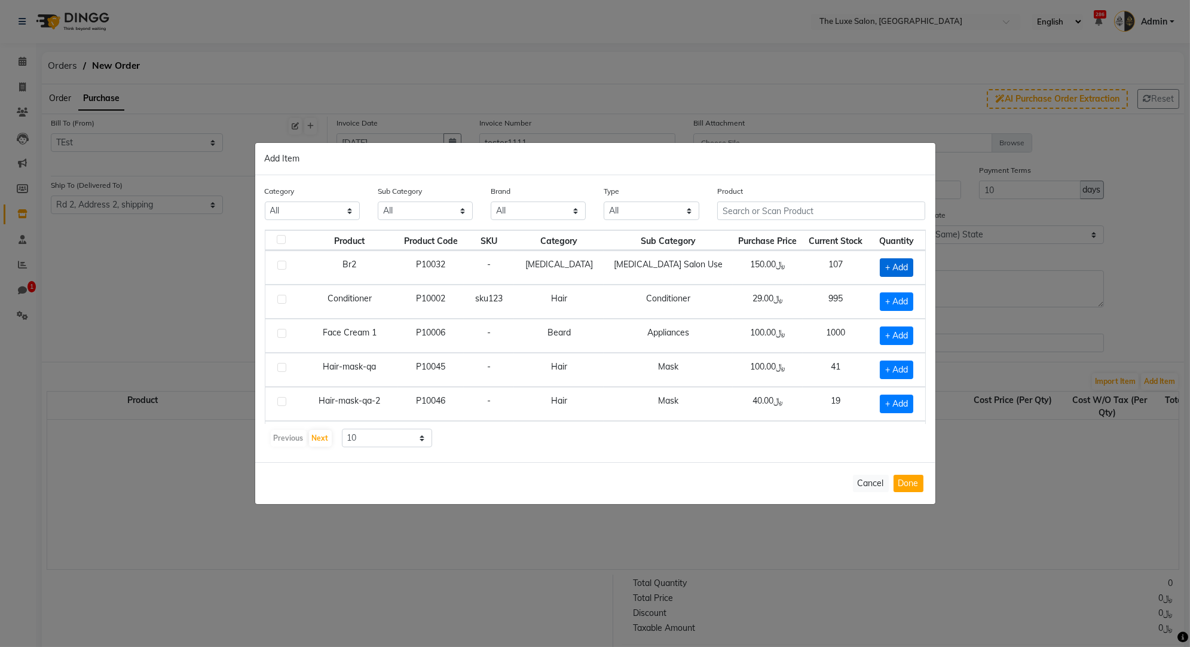
click at [893, 269] on span "+ Add" at bounding box center [896, 267] width 33 height 19
checkbox input "true"
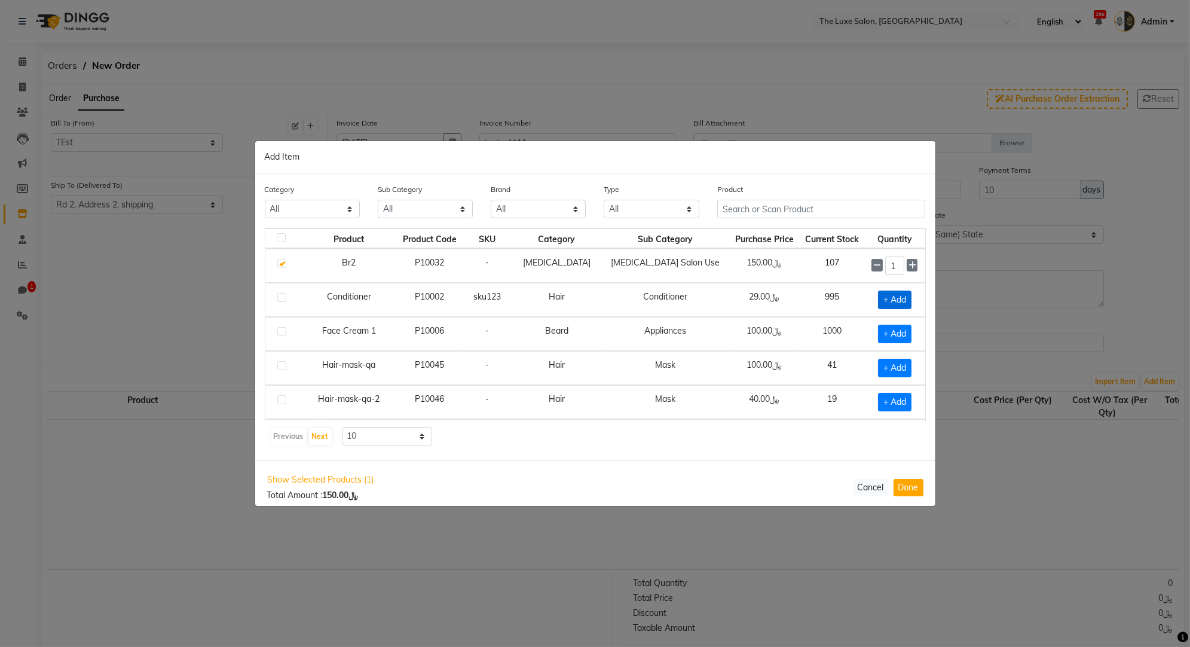
click at [891, 294] on span "+ Add" at bounding box center [894, 299] width 33 height 19
checkbox input "true"
click at [889, 328] on span "+ Add" at bounding box center [894, 334] width 33 height 19
checkbox input "true"
click at [904, 484] on button "Done" at bounding box center [908, 487] width 30 height 17
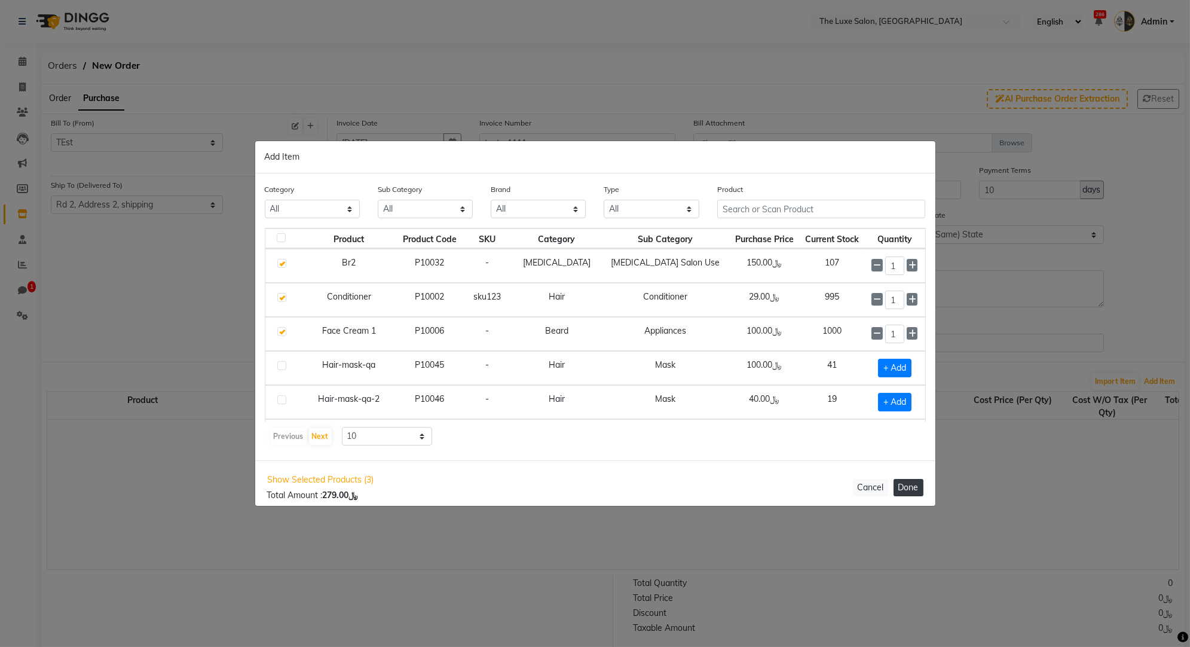
select select "278"
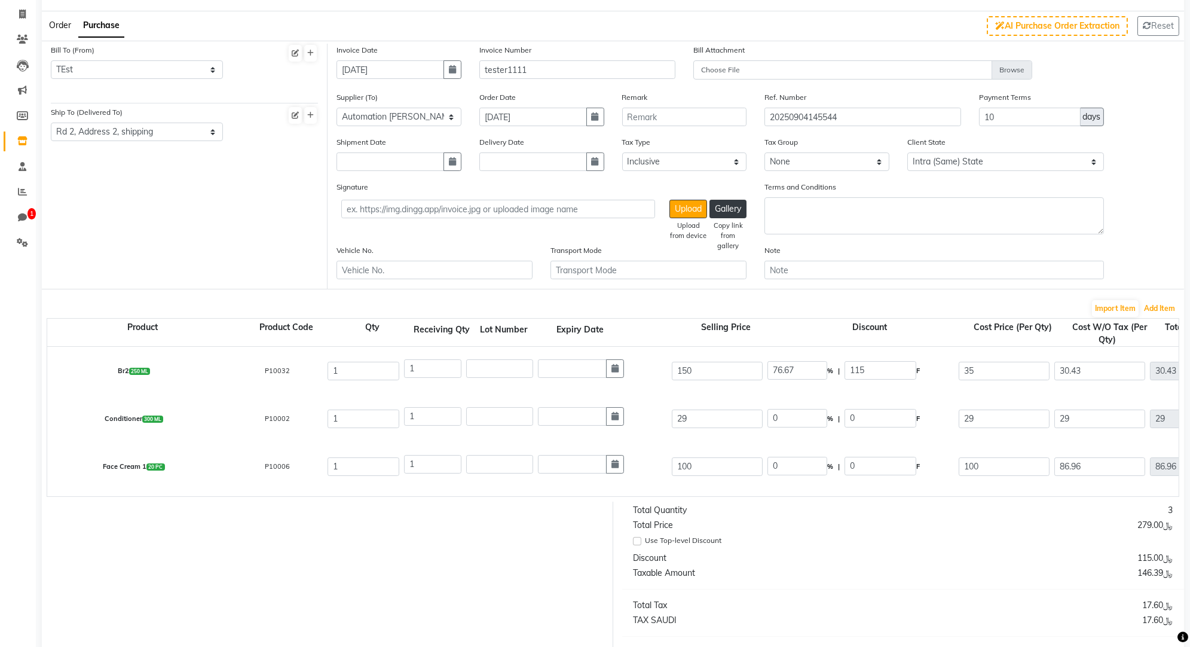
scroll to position [216, 0]
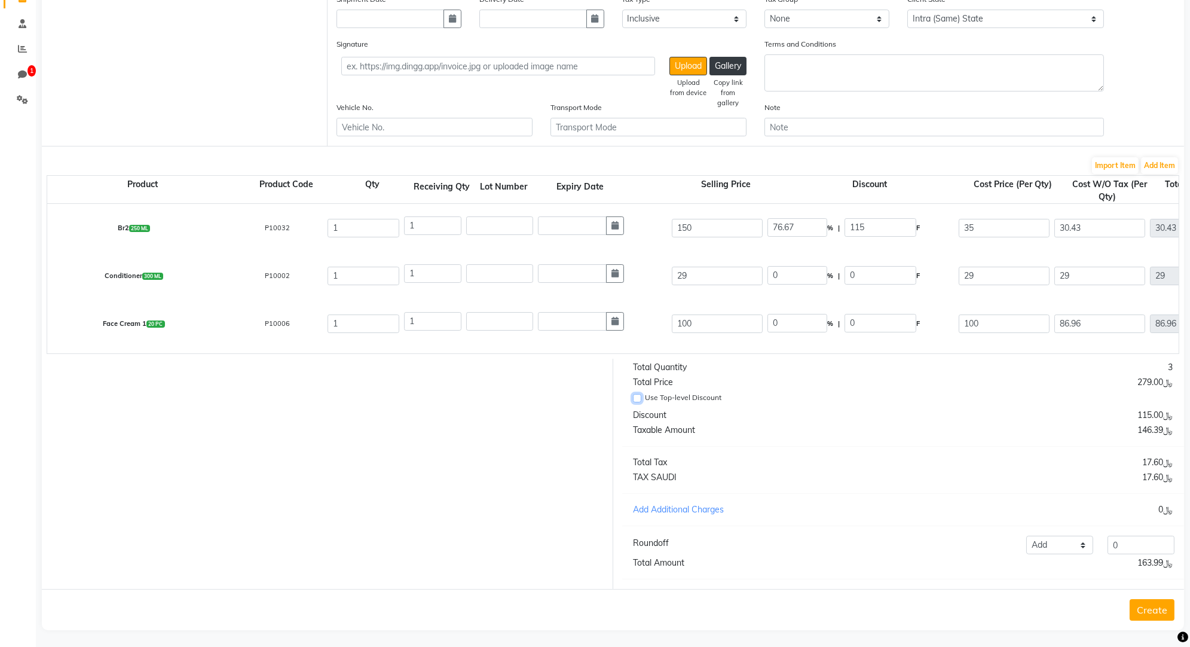
click at [637, 394] on input "Use Top-level Discount" at bounding box center [637, 398] width 8 height 8
checkbox input "true"
type input "0"
type input "150"
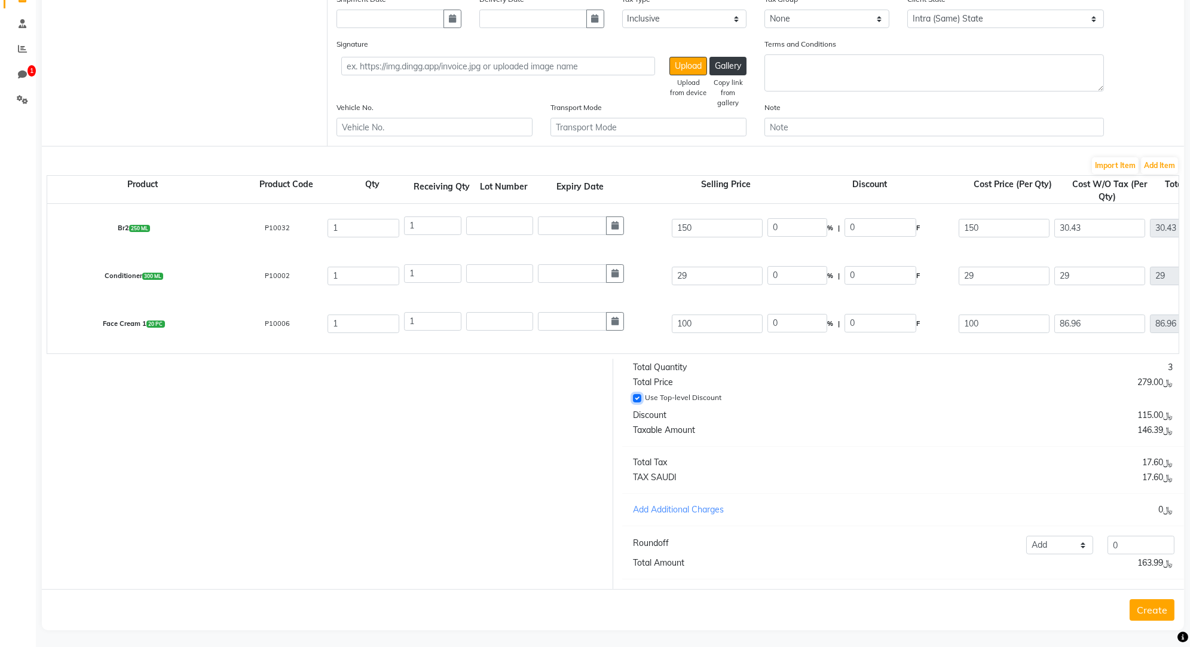
type input "130.43"
type input "19.56"
type input "149.99"
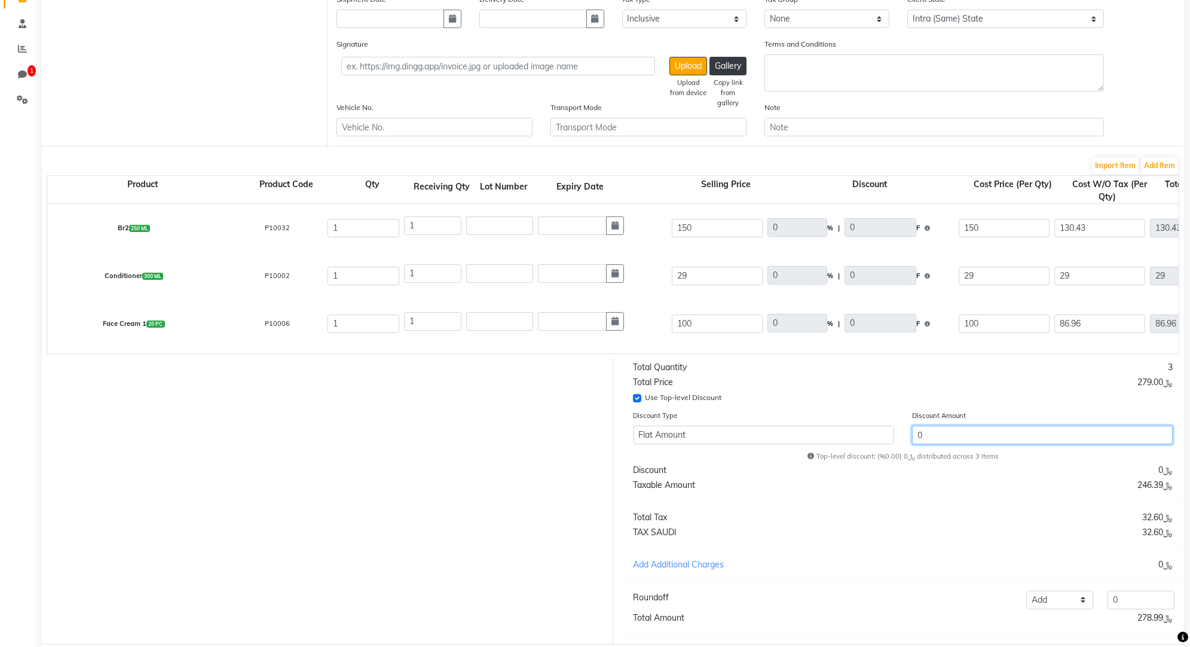
drag, startPoint x: 918, startPoint y: 432, endPoint x: 936, endPoint y: 434, distance: 18.0
click at [936, 434] on input "0" at bounding box center [1042, 435] width 261 height 19
type input "2.51"
type input "3.76"
type input "146.24"
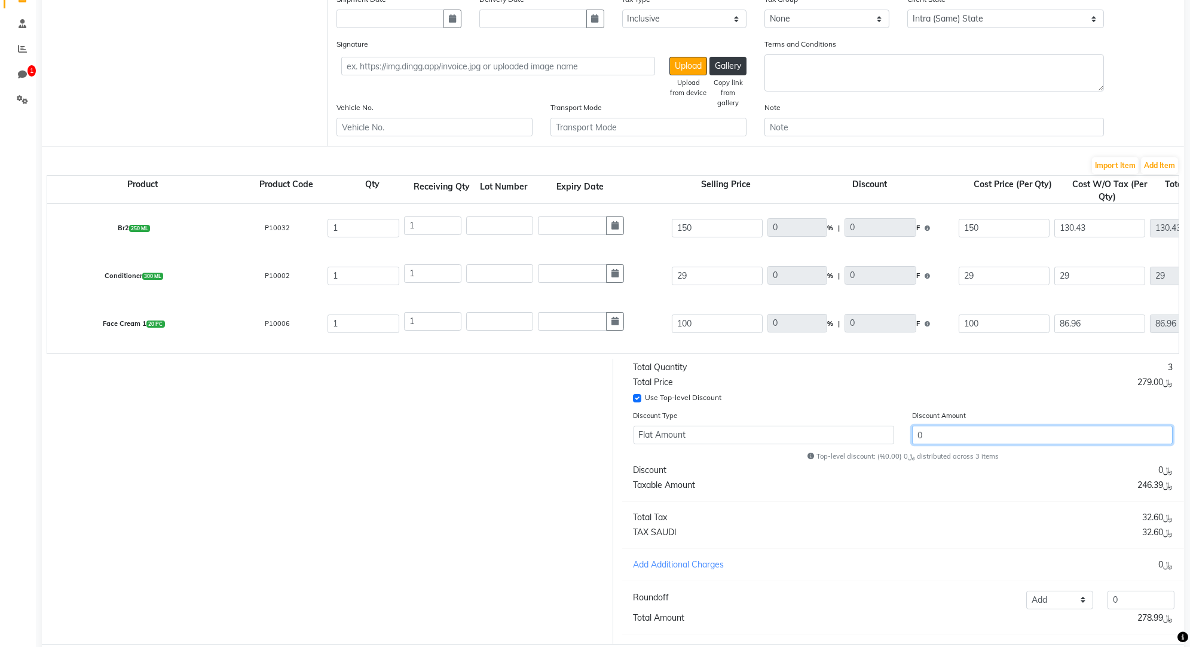
type input "2.52"
type input "0.73"
type input "28.27"
type input "2.51"
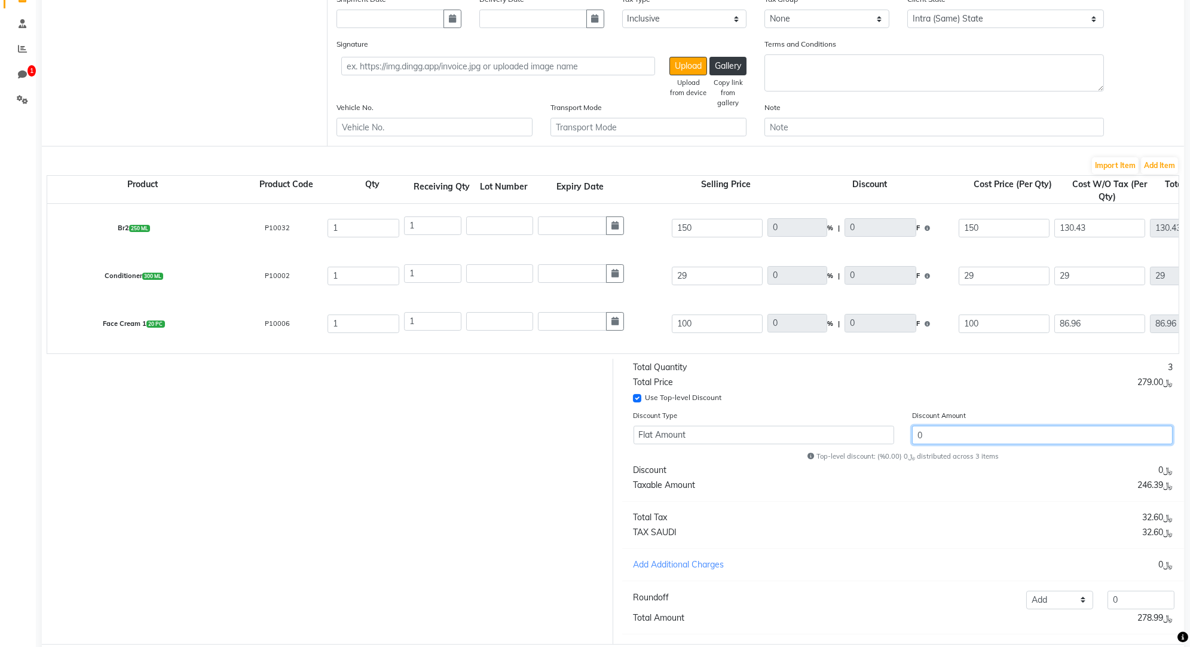
type input "97.49"
type input "7"
type input "127.17"
type input "19.08"
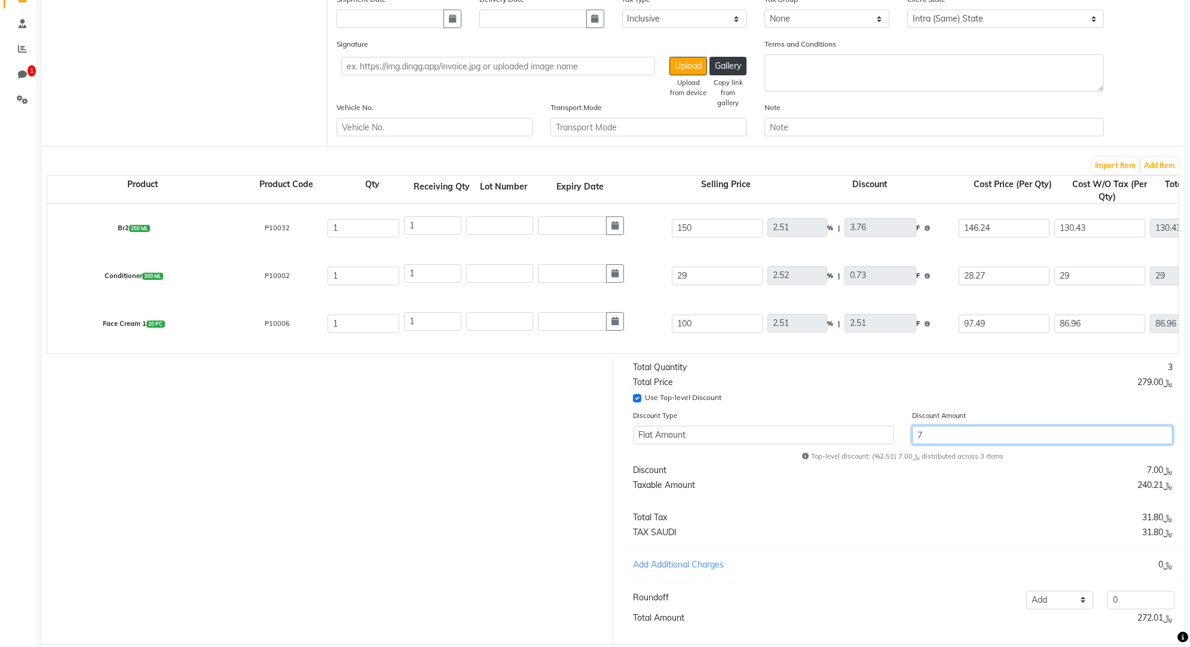
type input "146.25"
type input "28.27"
type input "84.77"
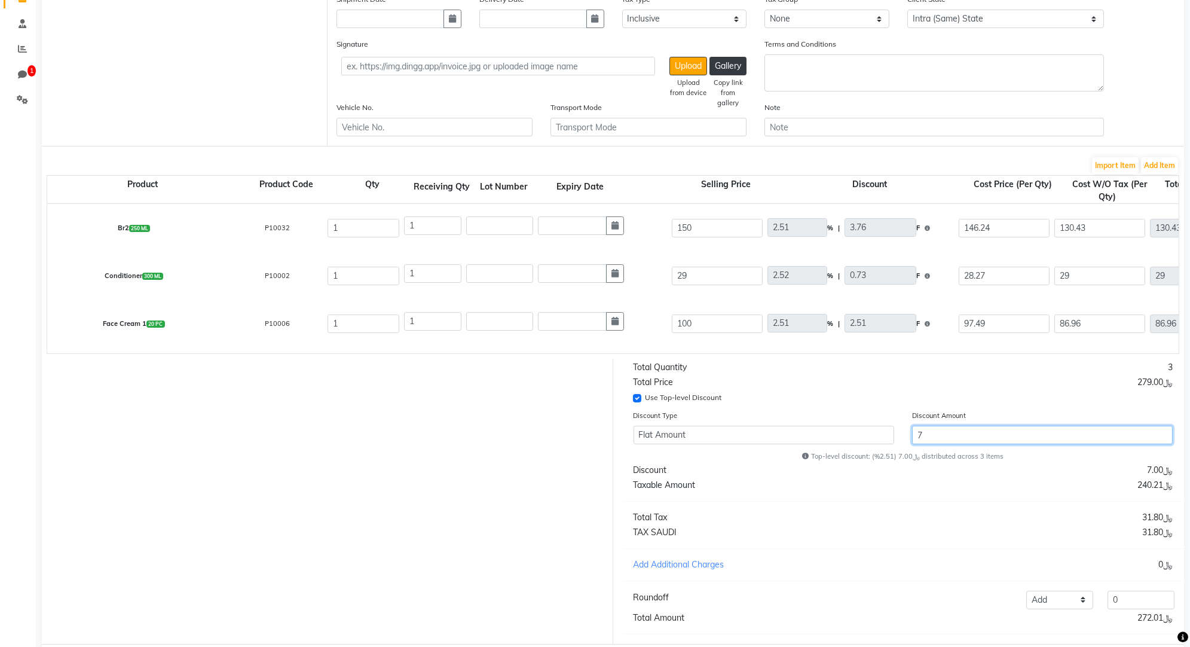
type input "84.77"
type input "12.72"
type input "97.49"
type input "28.31"
type input "42.47"
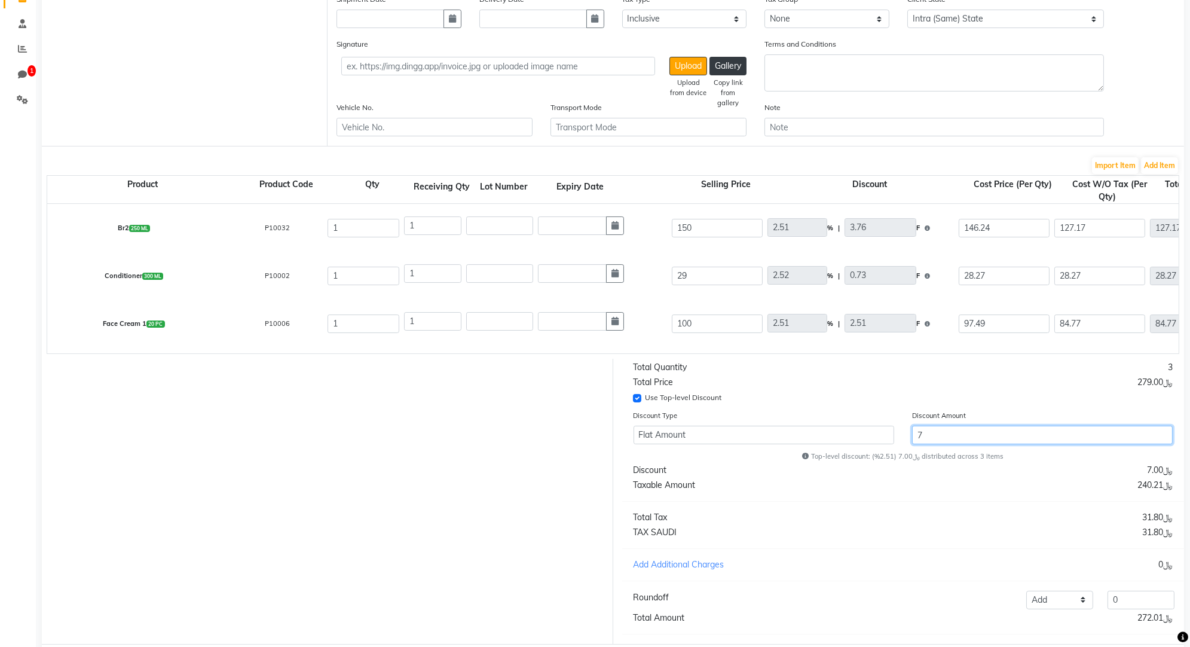
type input "107.53"
type input "28.31"
type input "8.21"
type input "20.79"
type input "28.32"
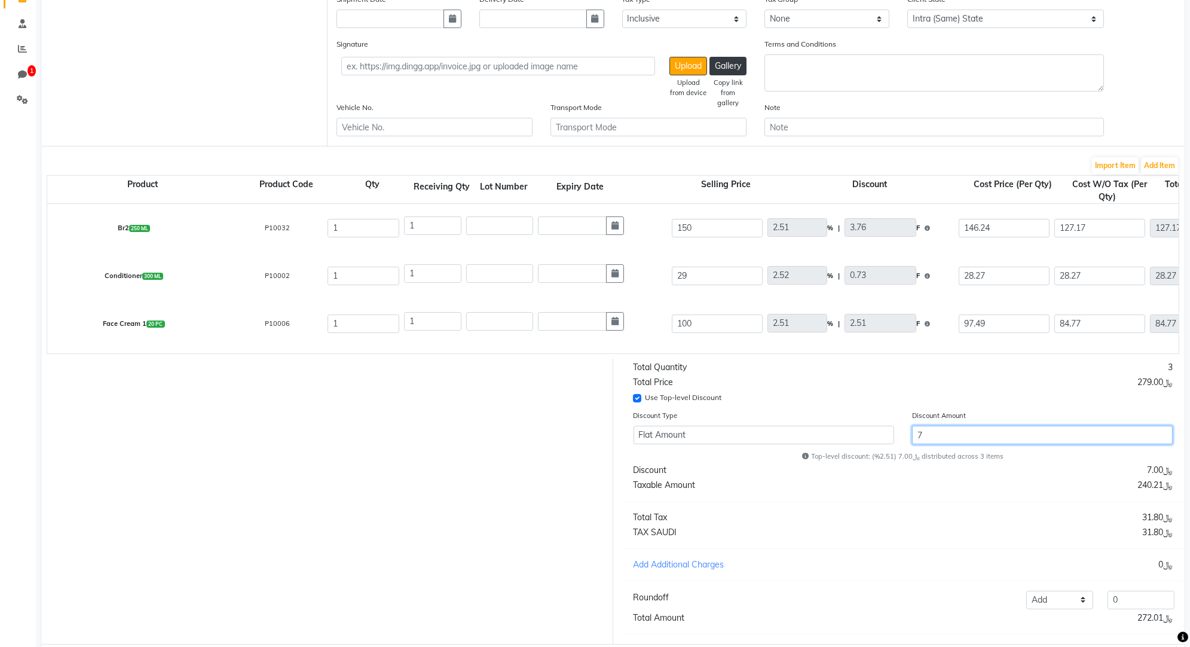
type input "28.32"
type input "71.68"
type input "79"
type input "93.5"
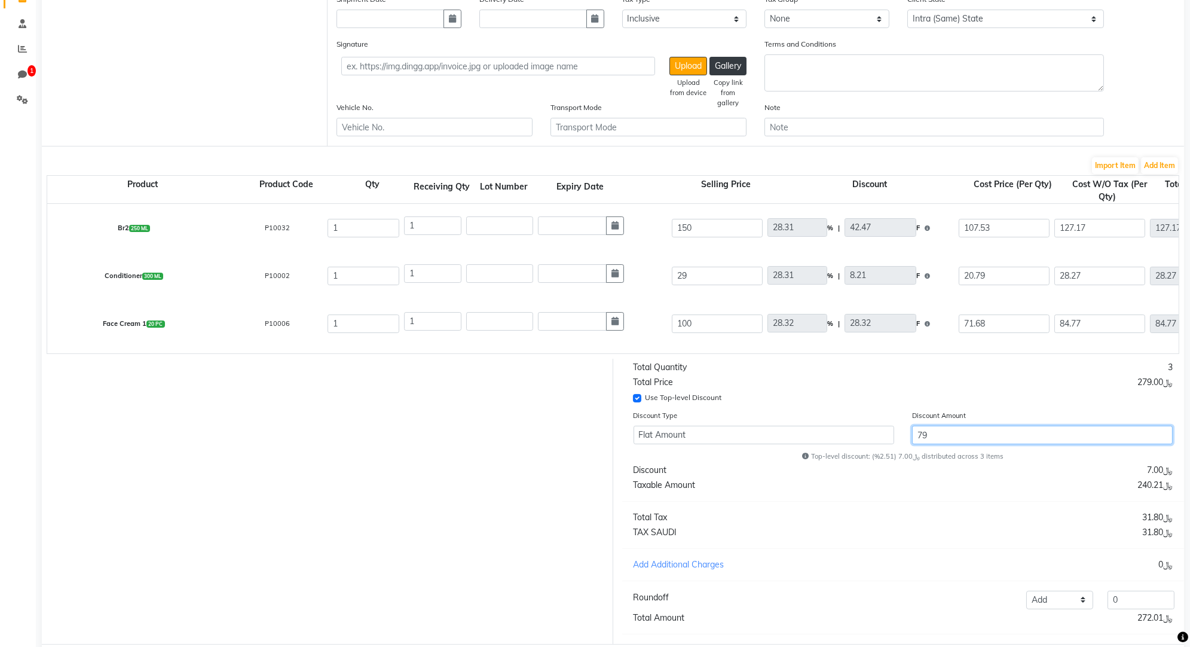
type input "14.03"
type input "107.53"
type input "20.79"
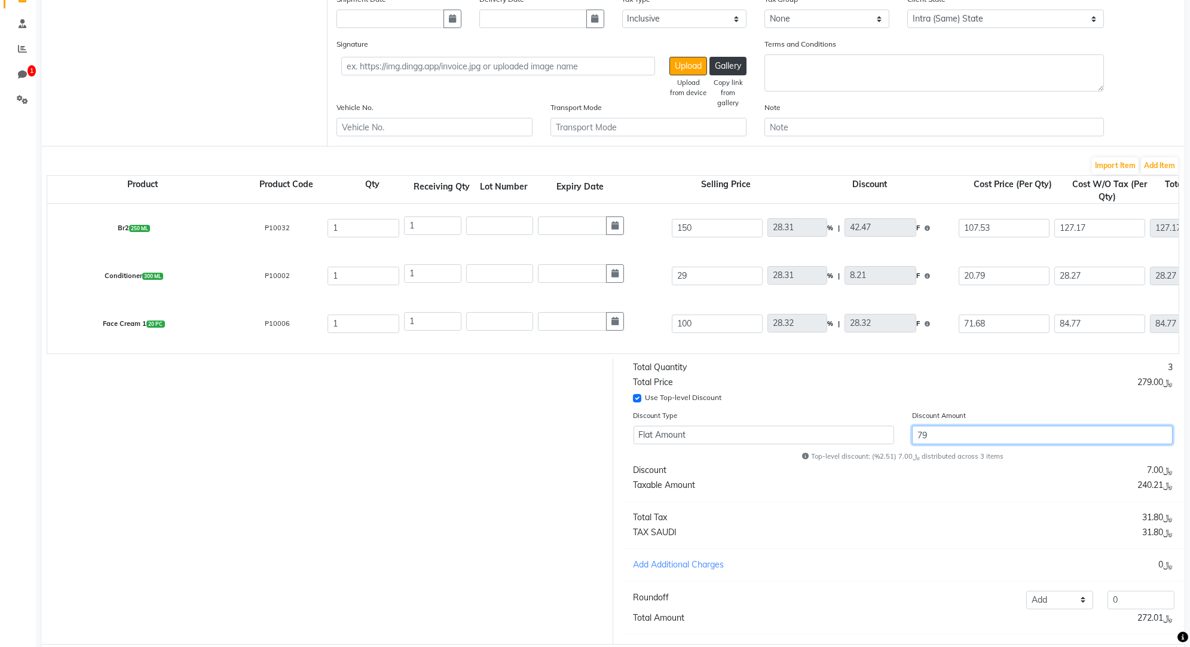
type input "62.33"
type input "9.35"
type input "71.68"
type input "79"
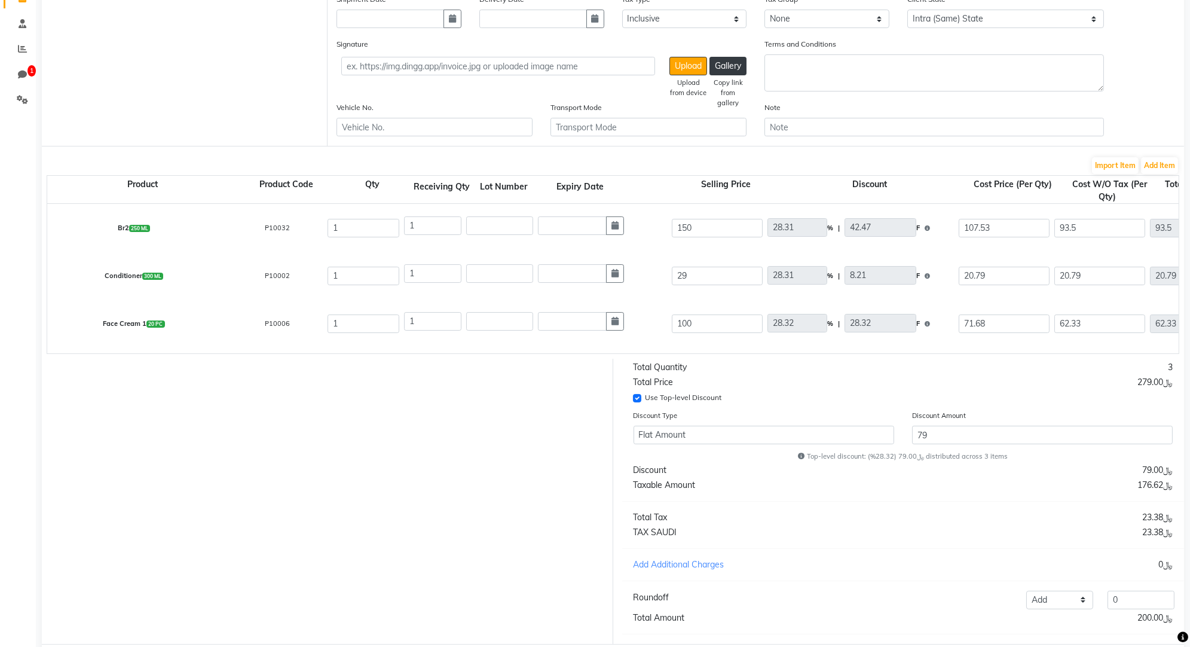
click at [969, 386] on div "Total Quantity 3 Total Price ﷼279.00 Use Top-level Discount Discount Type Flat …" at bounding box center [903, 501] width 580 height 285
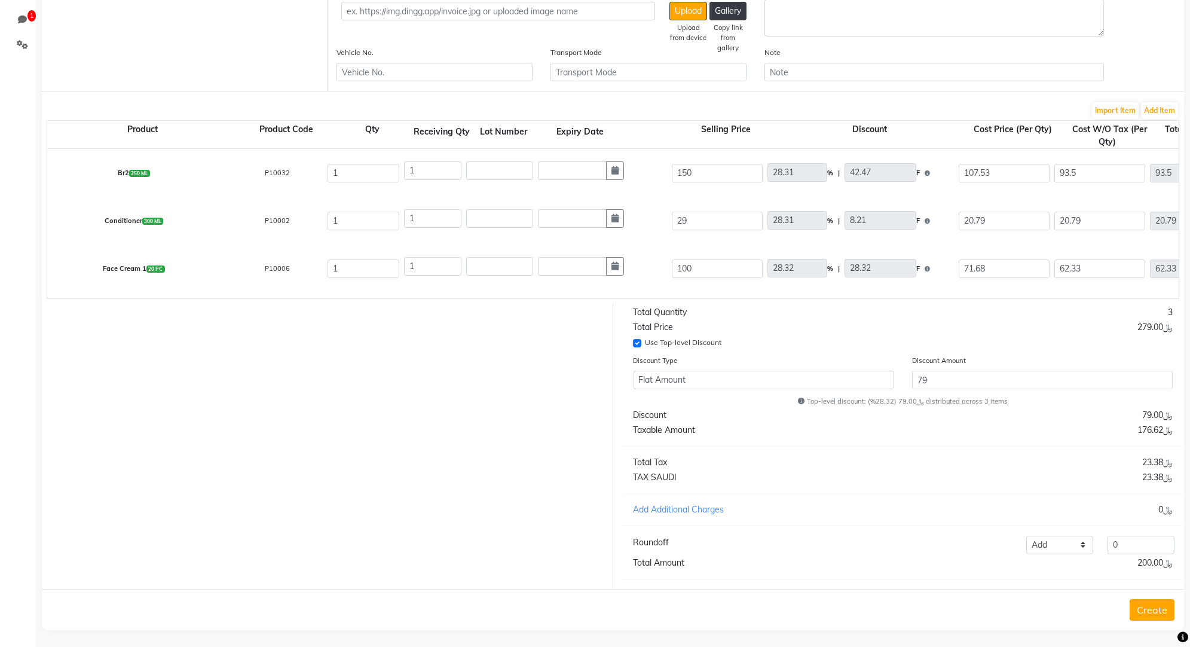
click at [1150, 604] on button "Create" at bounding box center [1152, 610] width 45 height 22
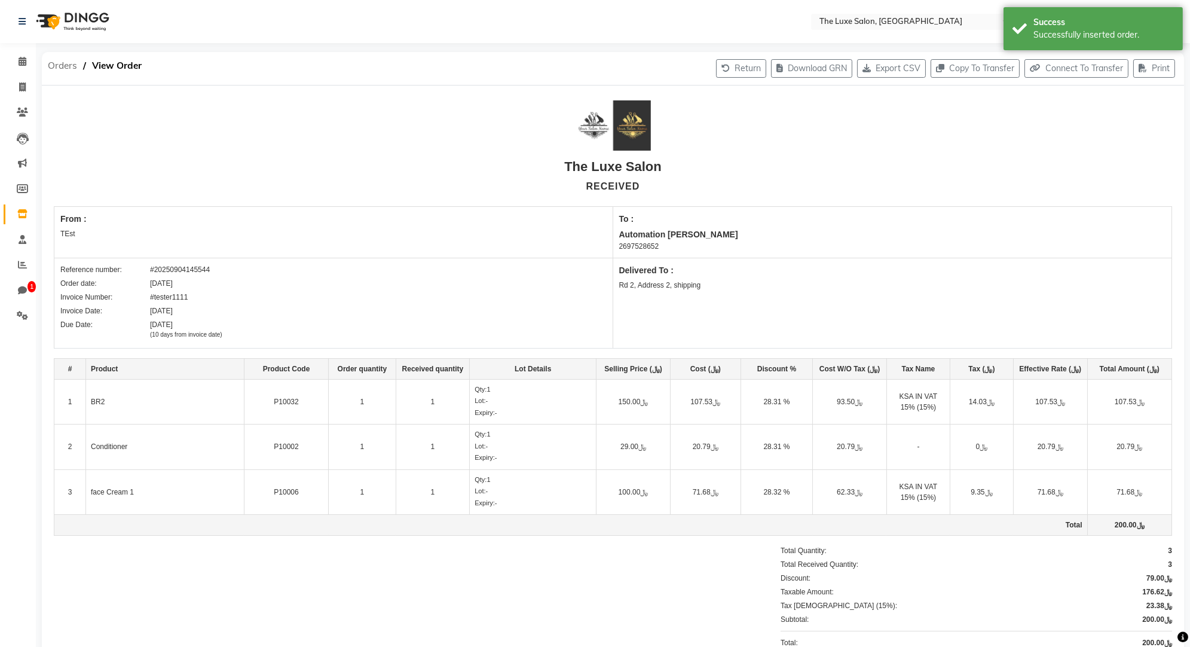
click at [61, 74] on span "Orders" at bounding box center [62, 66] width 41 height 22
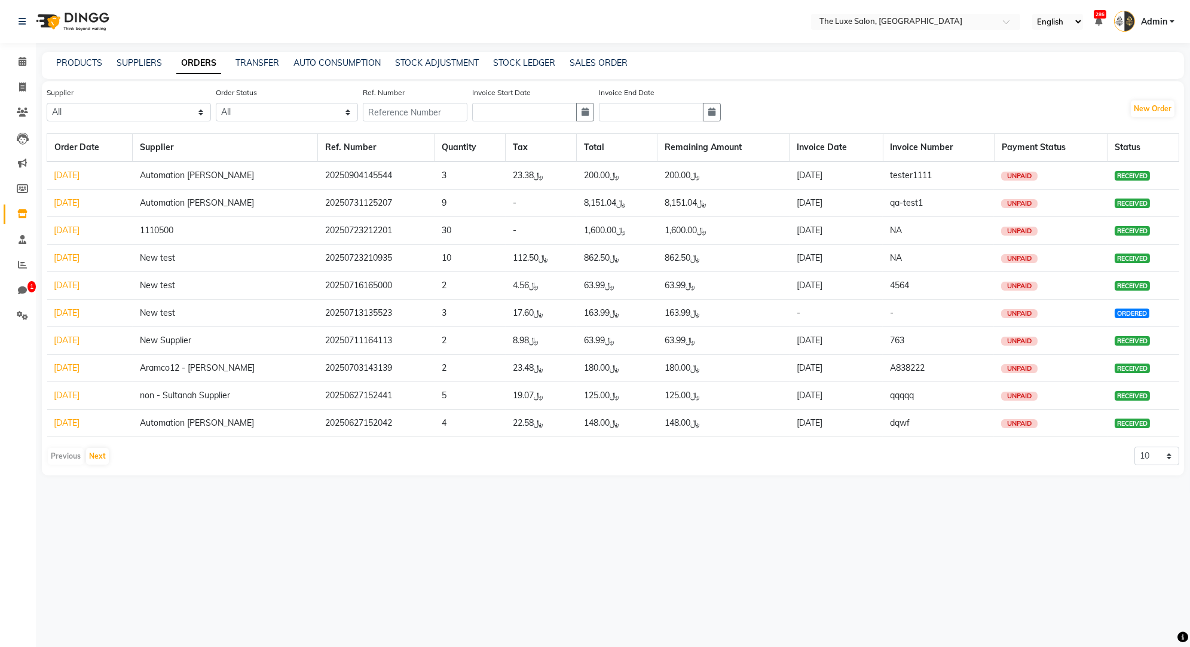
click at [78, 171] on link "09/04/2025" at bounding box center [67, 175] width 26 height 11
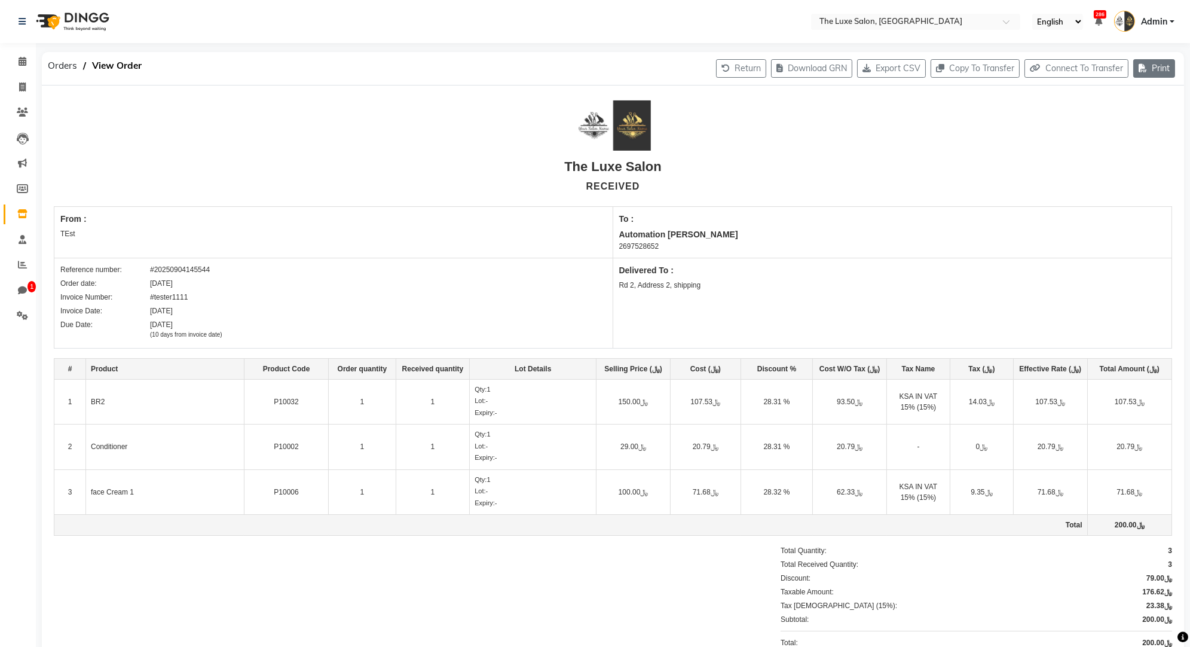
click at [1148, 65] on icon "button" at bounding box center [1145, 68] width 13 height 8
click at [1152, 63] on button "Print" at bounding box center [1154, 68] width 42 height 19
click at [1149, 68] on icon "button" at bounding box center [1145, 68] width 13 height 8
click at [1107, 115] on div "Print Ordered Receipt" at bounding box center [1118, 116] width 97 height 15
click at [1116, 127] on div "Print Received Order" at bounding box center [1118, 131] width 97 height 15
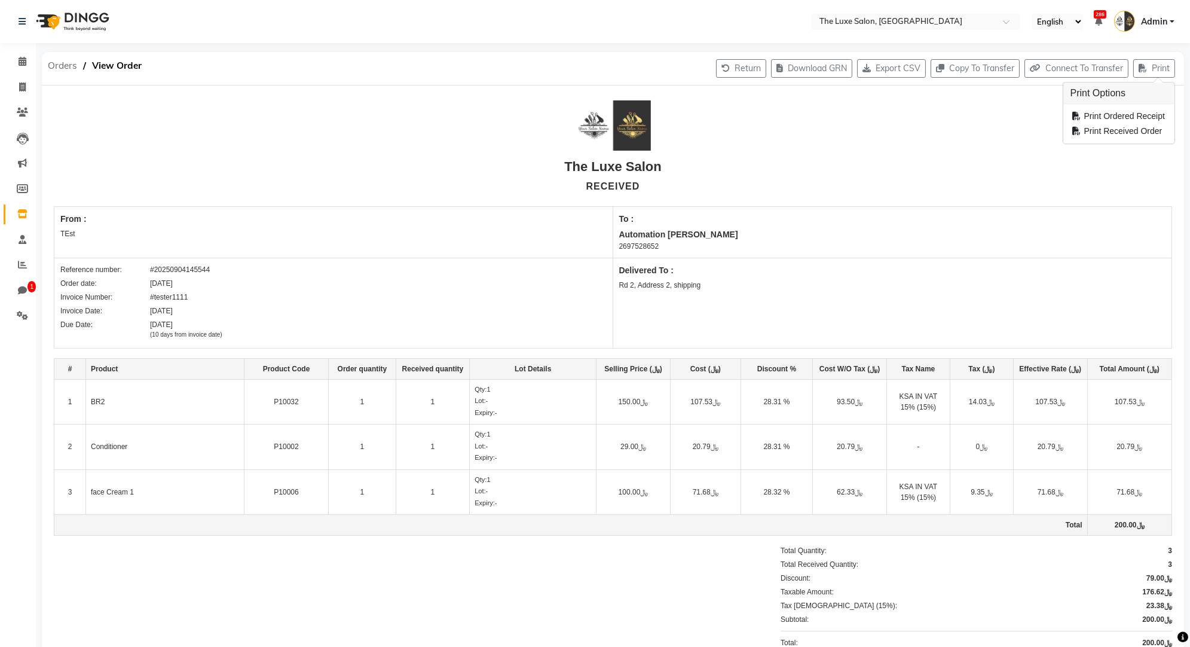
click at [71, 60] on span "Orders" at bounding box center [62, 66] width 41 height 22
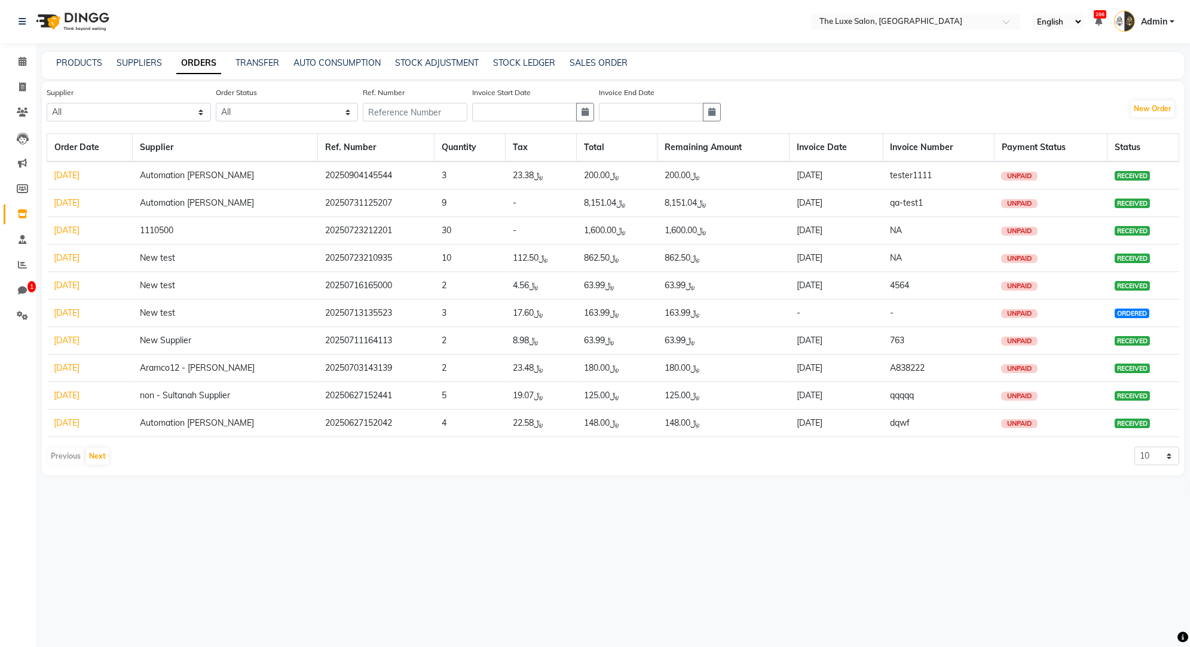
click at [69, 308] on link "07/13/2025" at bounding box center [67, 312] width 26 height 11
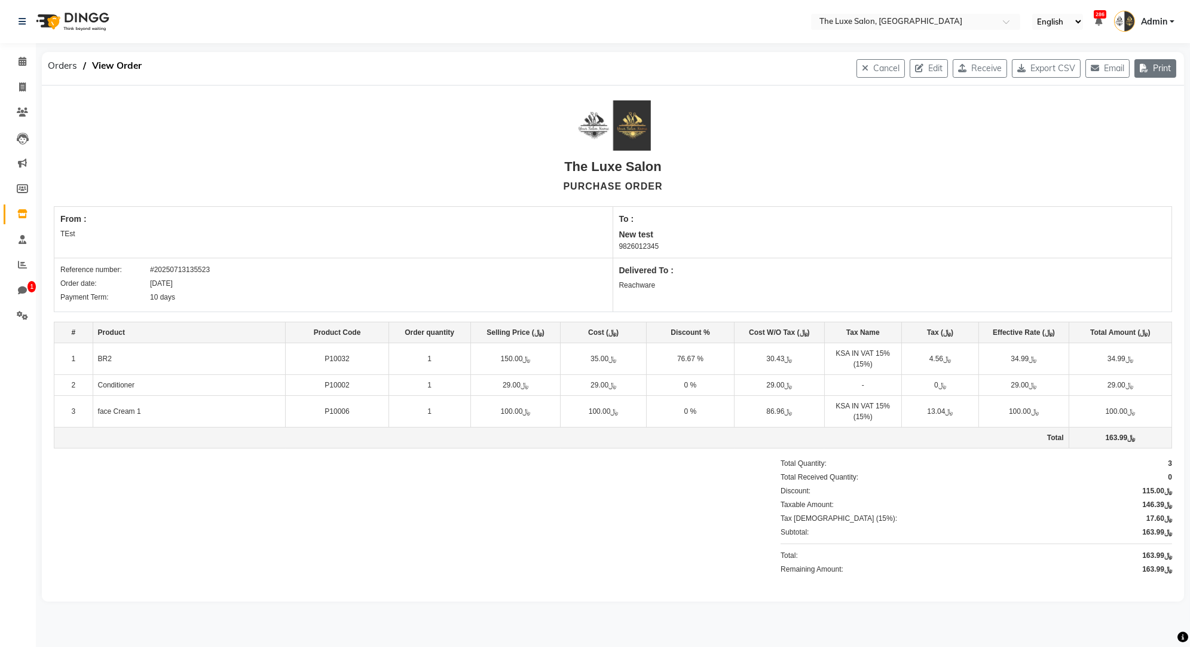
click at [1158, 71] on button "Print" at bounding box center [1155, 68] width 42 height 19
drag, startPoint x: 498, startPoint y: 354, endPoint x: 651, endPoint y: 360, distance: 153.1
click at [651, 360] on tr "1 BR2 P10032 1 ﷼150.00 ﷼35.00 76.67 % ﷼30.43 KSA IN VAT 15% (15%) ﷼4.56 ﷼34.99 …" at bounding box center [613, 358] width 1118 height 32
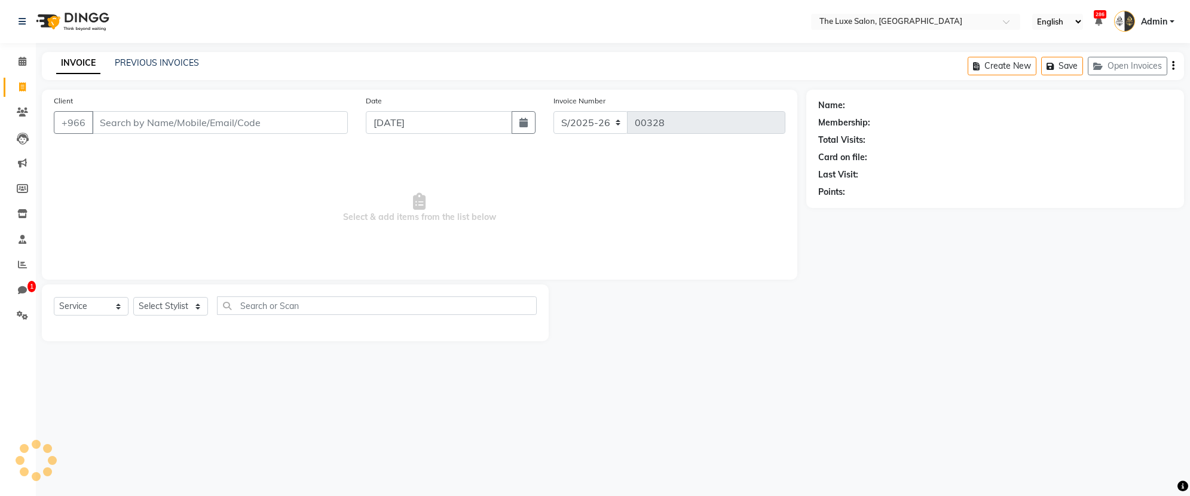
select select "service"
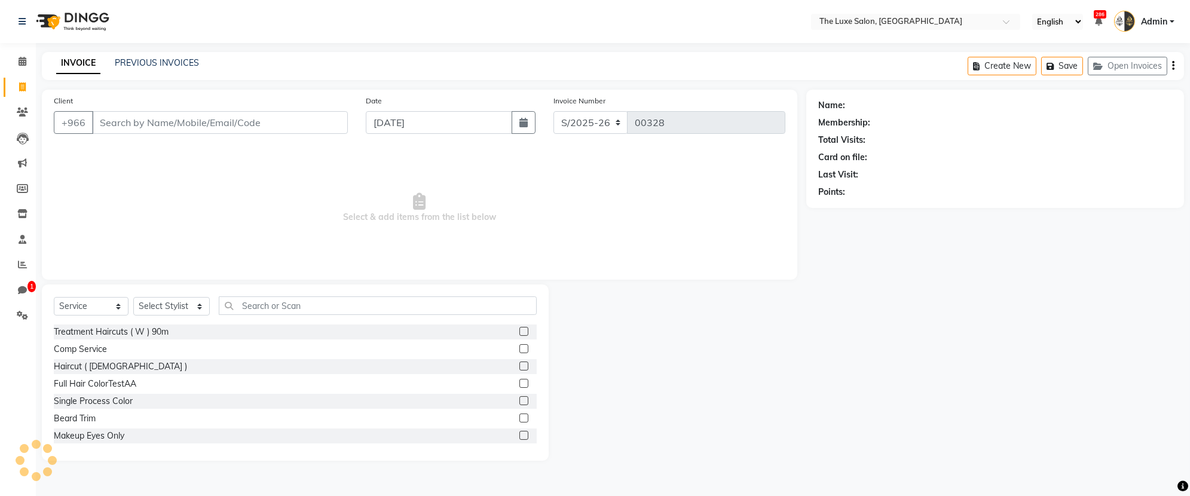
select select "452"
click at [22, 262] on icon at bounding box center [22, 264] width 9 height 9
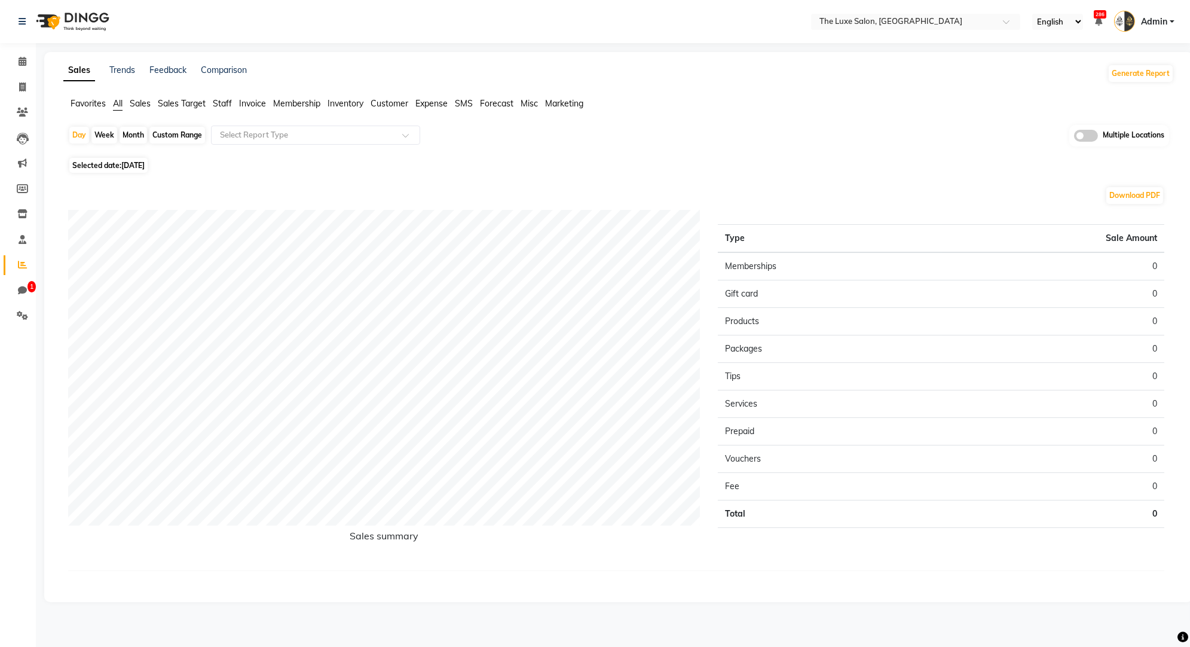
click at [1149, 24] on span "Admin" at bounding box center [1154, 22] width 26 height 13
click at [25, 216] on icon at bounding box center [22, 213] width 10 height 9
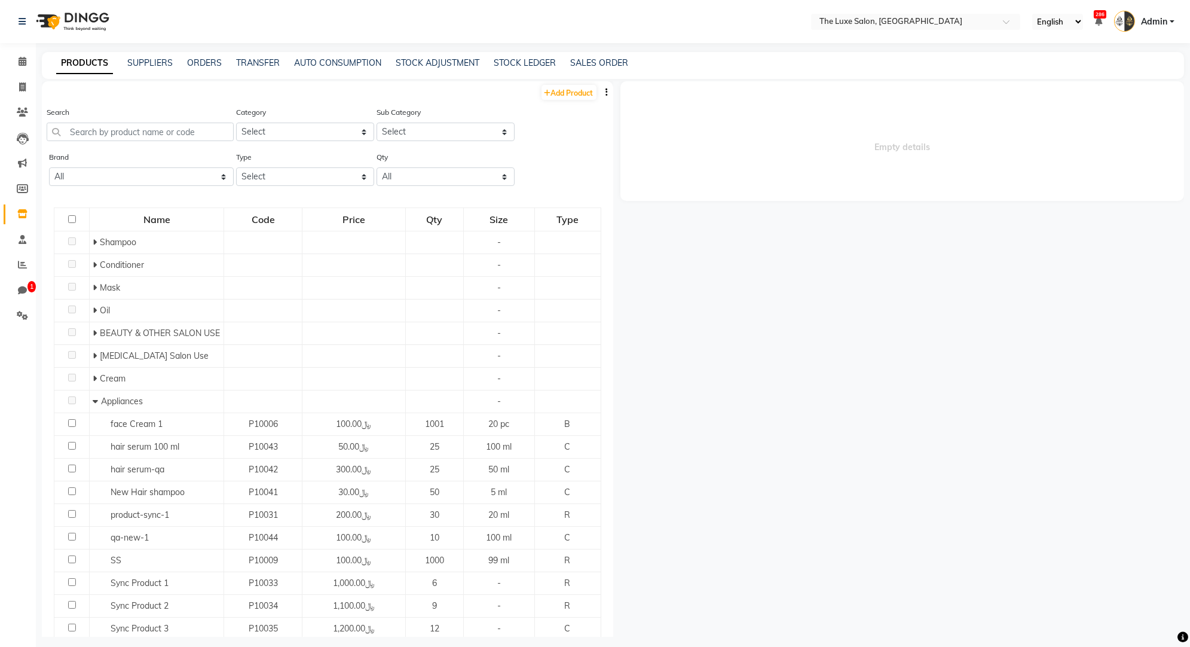
click at [198, 71] on div "PRODUCTS SUPPLIERS ORDERS TRANSFER AUTO CONSUMPTION STOCK ADJUSTMENT STOCK LEDG…" at bounding box center [613, 65] width 1142 height 27
click at [203, 65] on link "ORDERS" at bounding box center [204, 62] width 35 height 11
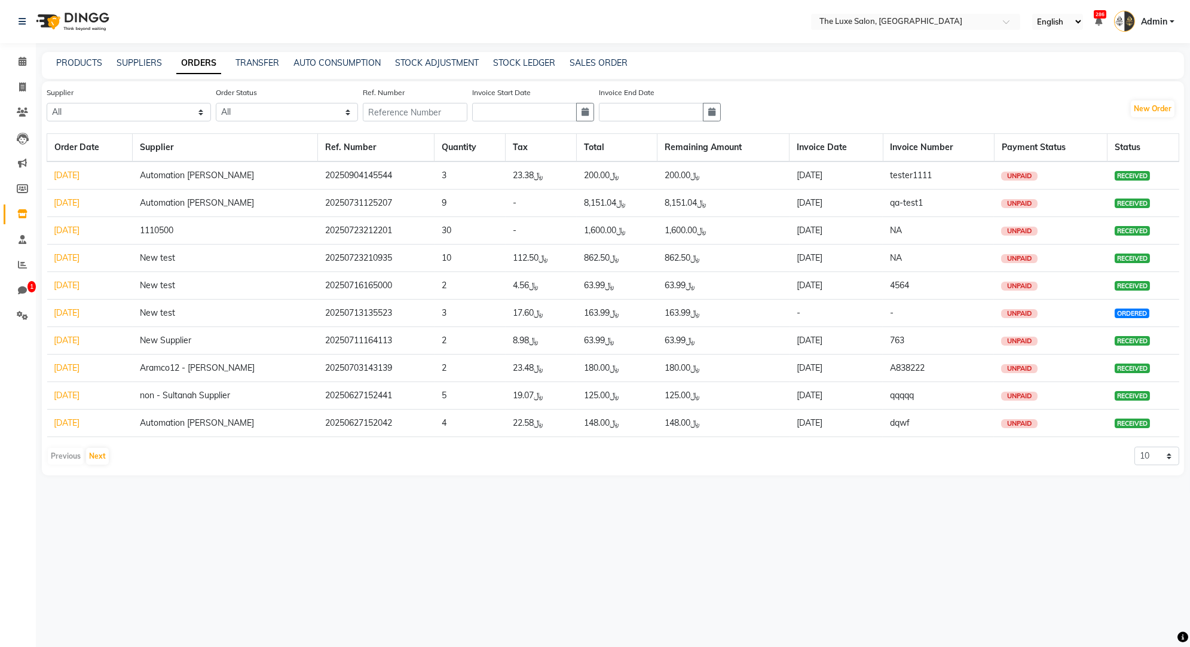
click at [80, 179] on link "09/04/2025" at bounding box center [67, 175] width 26 height 11
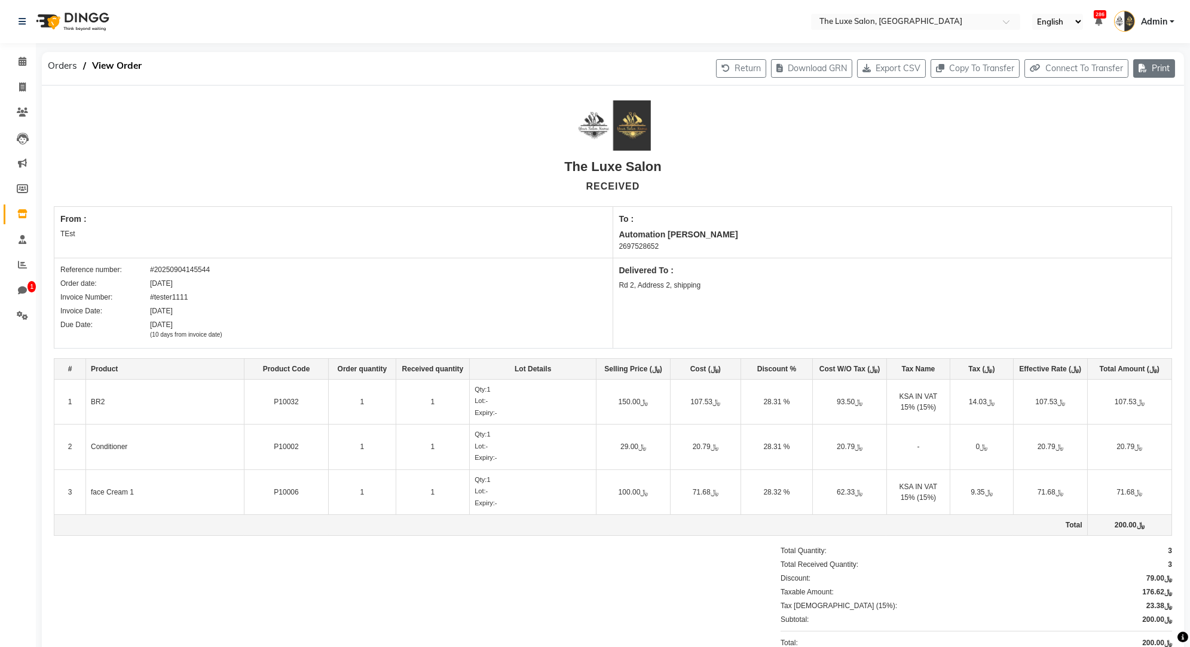
click at [1157, 76] on button "Print" at bounding box center [1154, 68] width 42 height 19
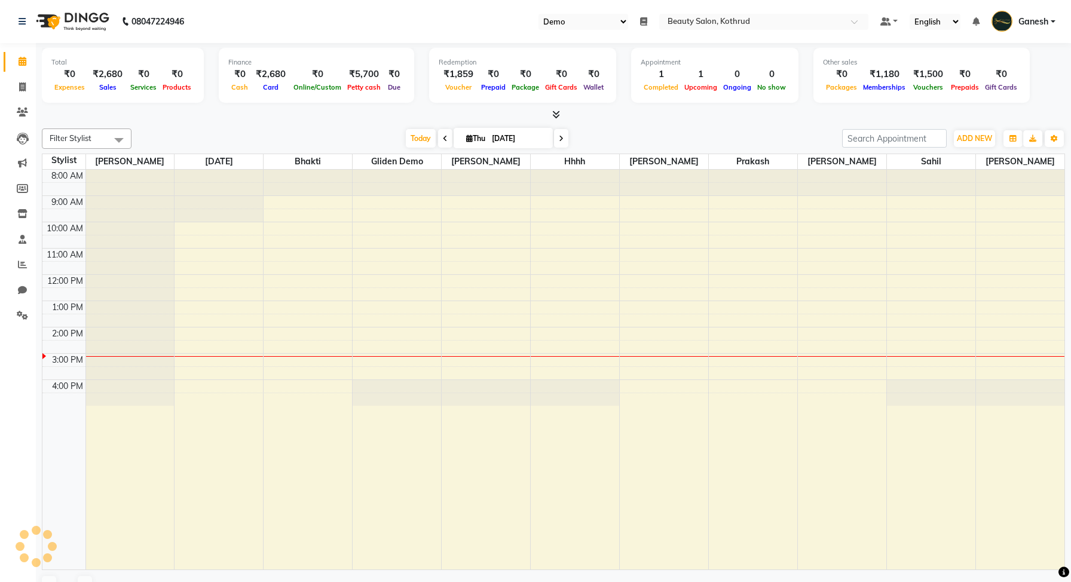
select select "24"
